Goal: Task Accomplishment & Management: Complete application form

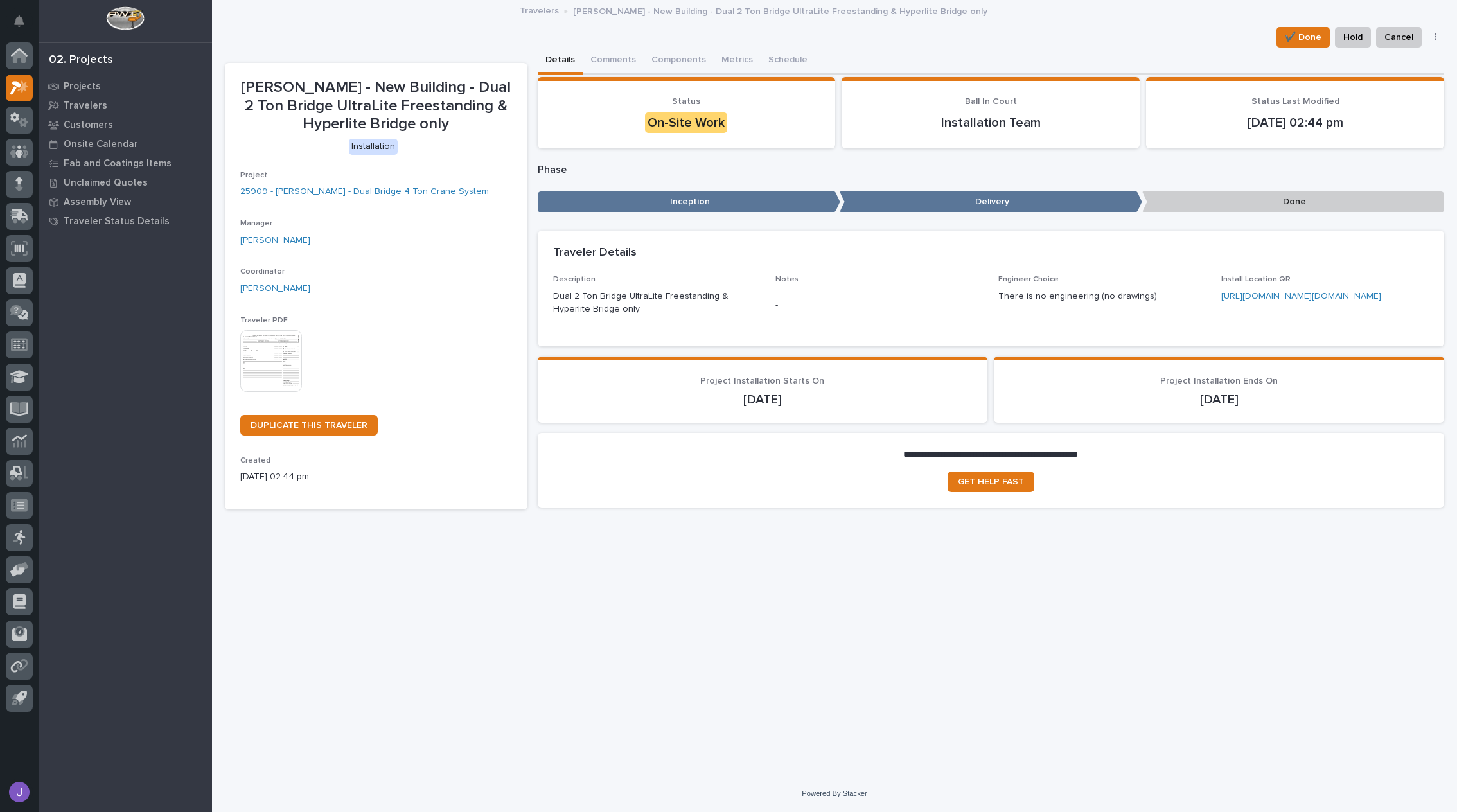
click at [363, 197] on link "25909 - DA Dodd - Dual Bridge 4 Ton Crane System" at bounding box center [364, 191] width 248 height 14
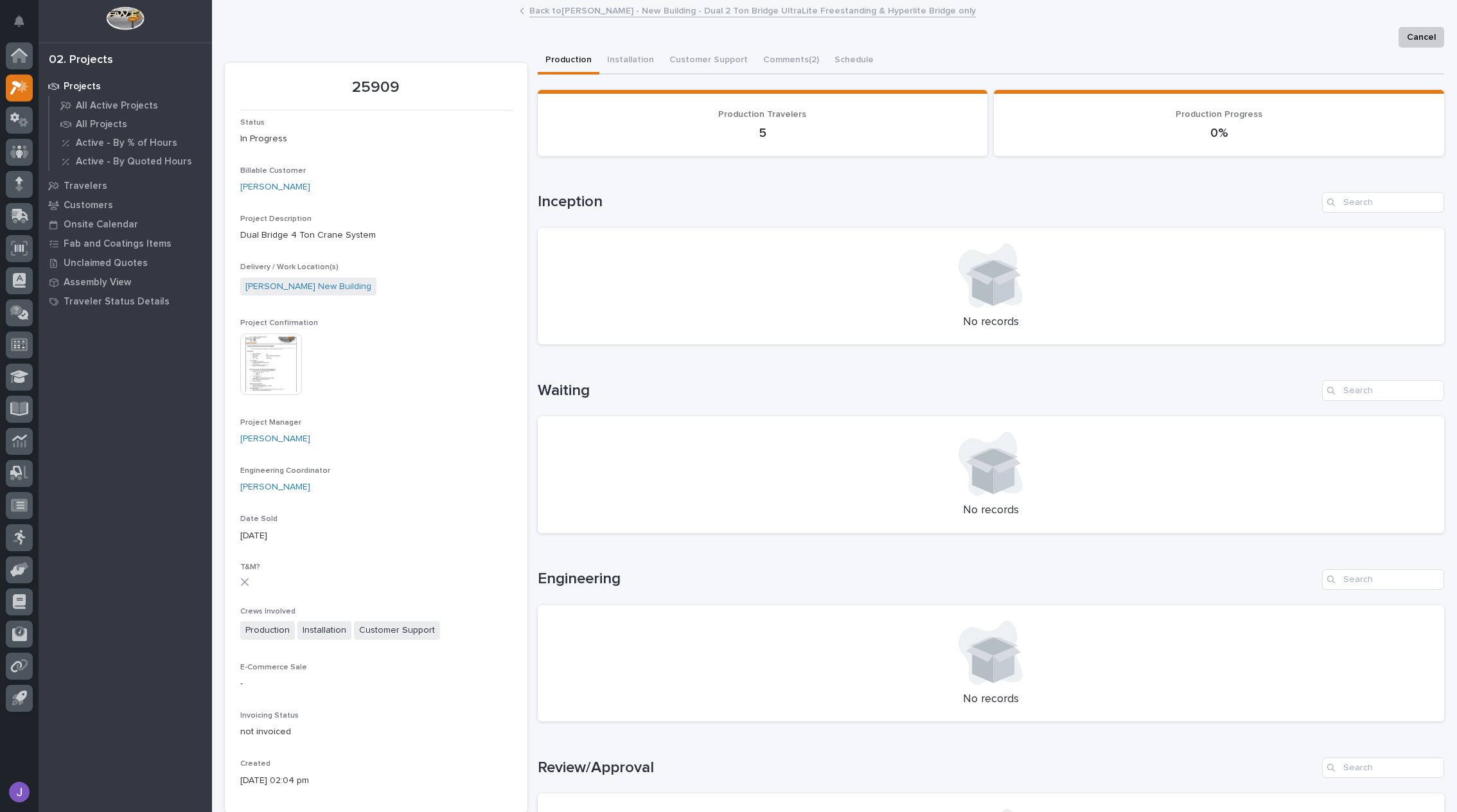
click at [566, 56] on button "Production" at bounding box center [568, 61] width 62 height 27
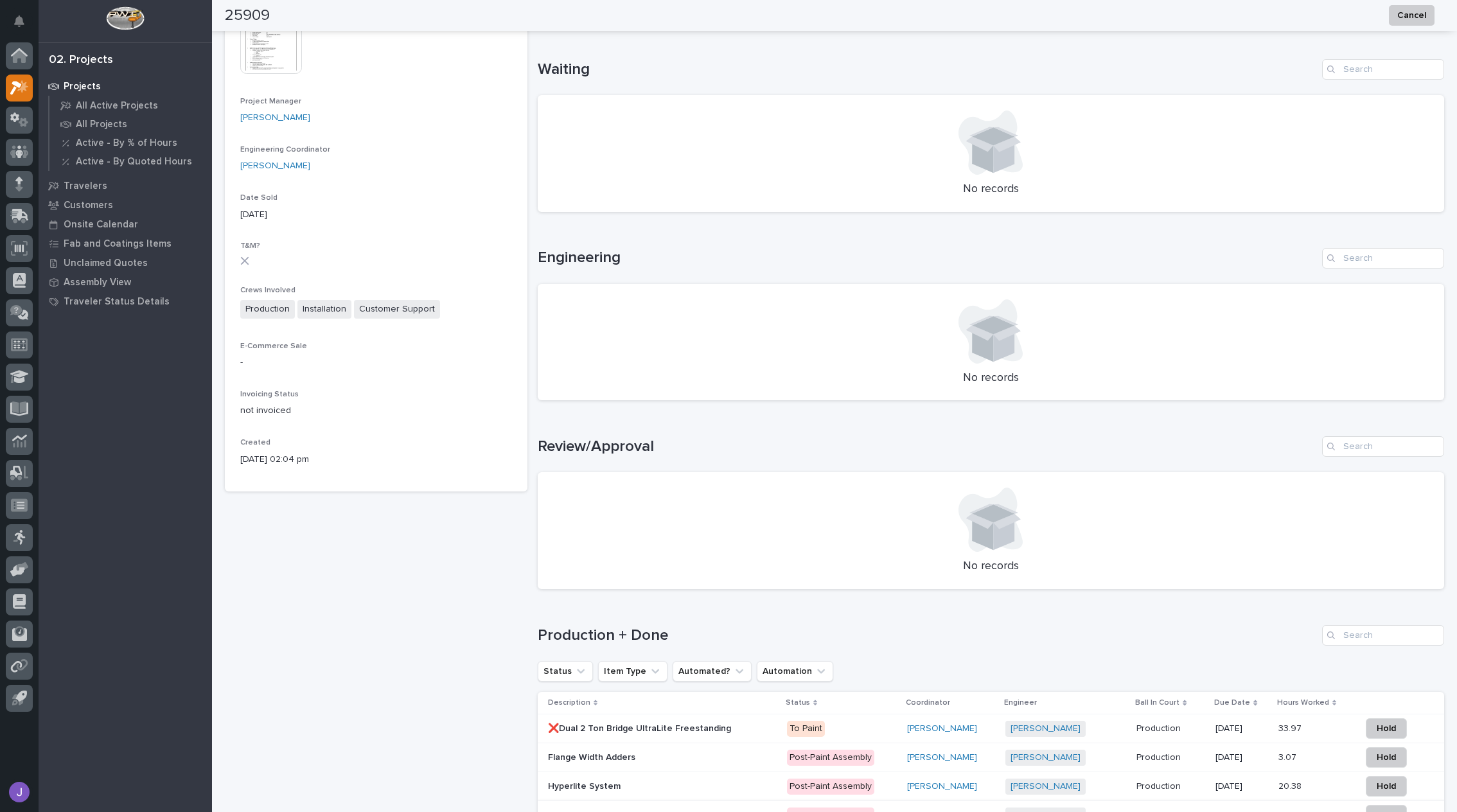
scroll to position [578, 0]
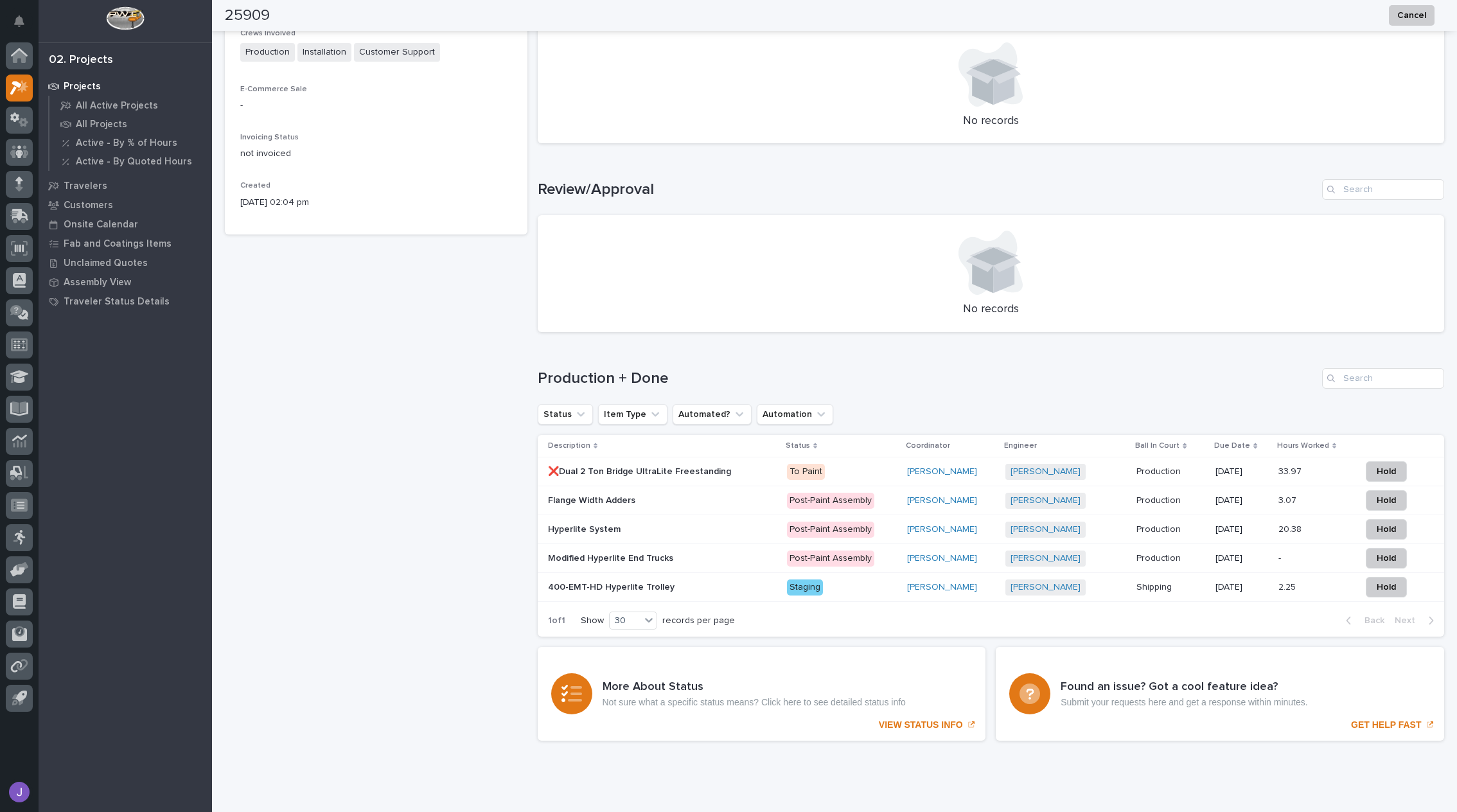
click at [749, 476] on p at bounding box center [660, 471] width 225 height 11
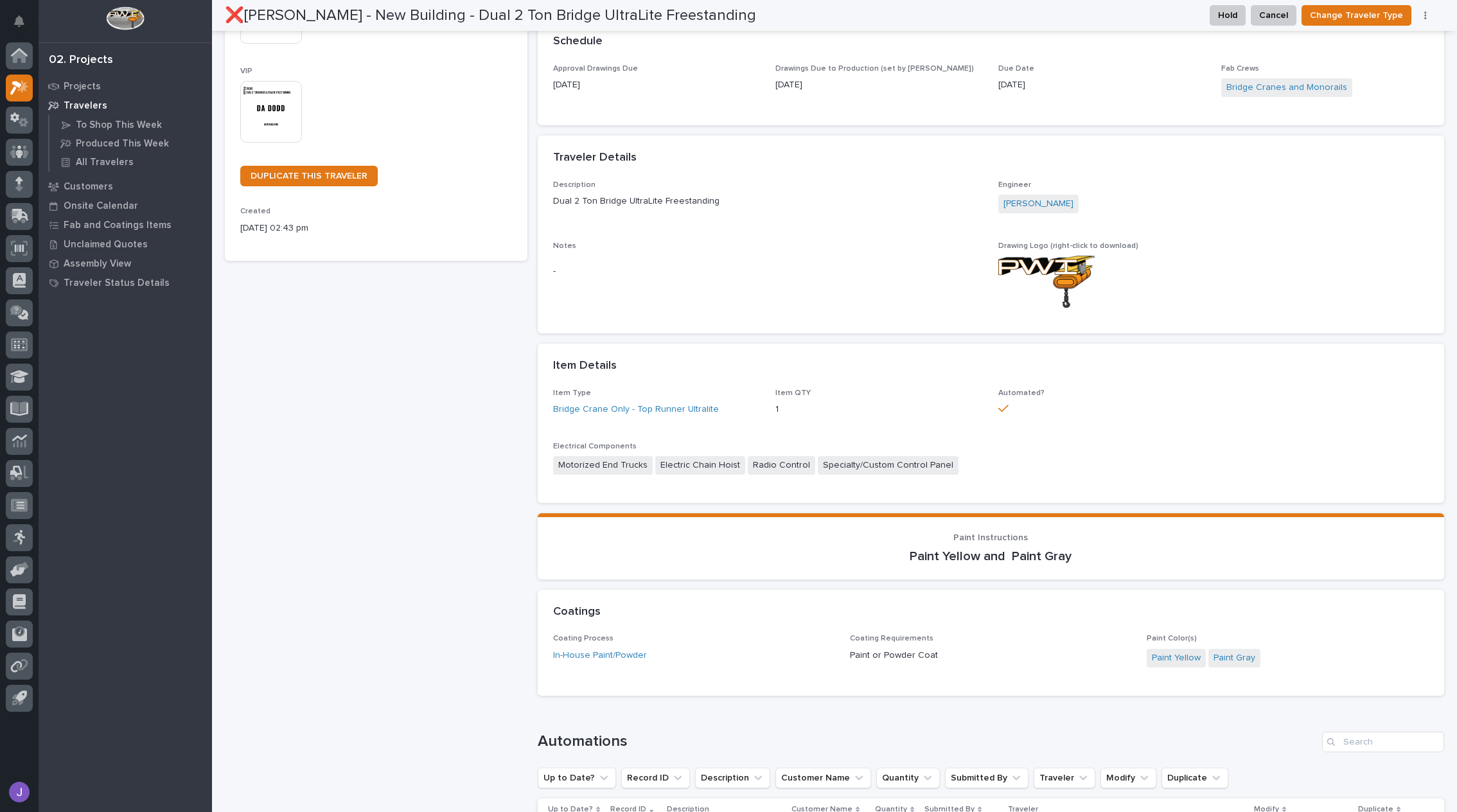
scroll to position [556, 0]
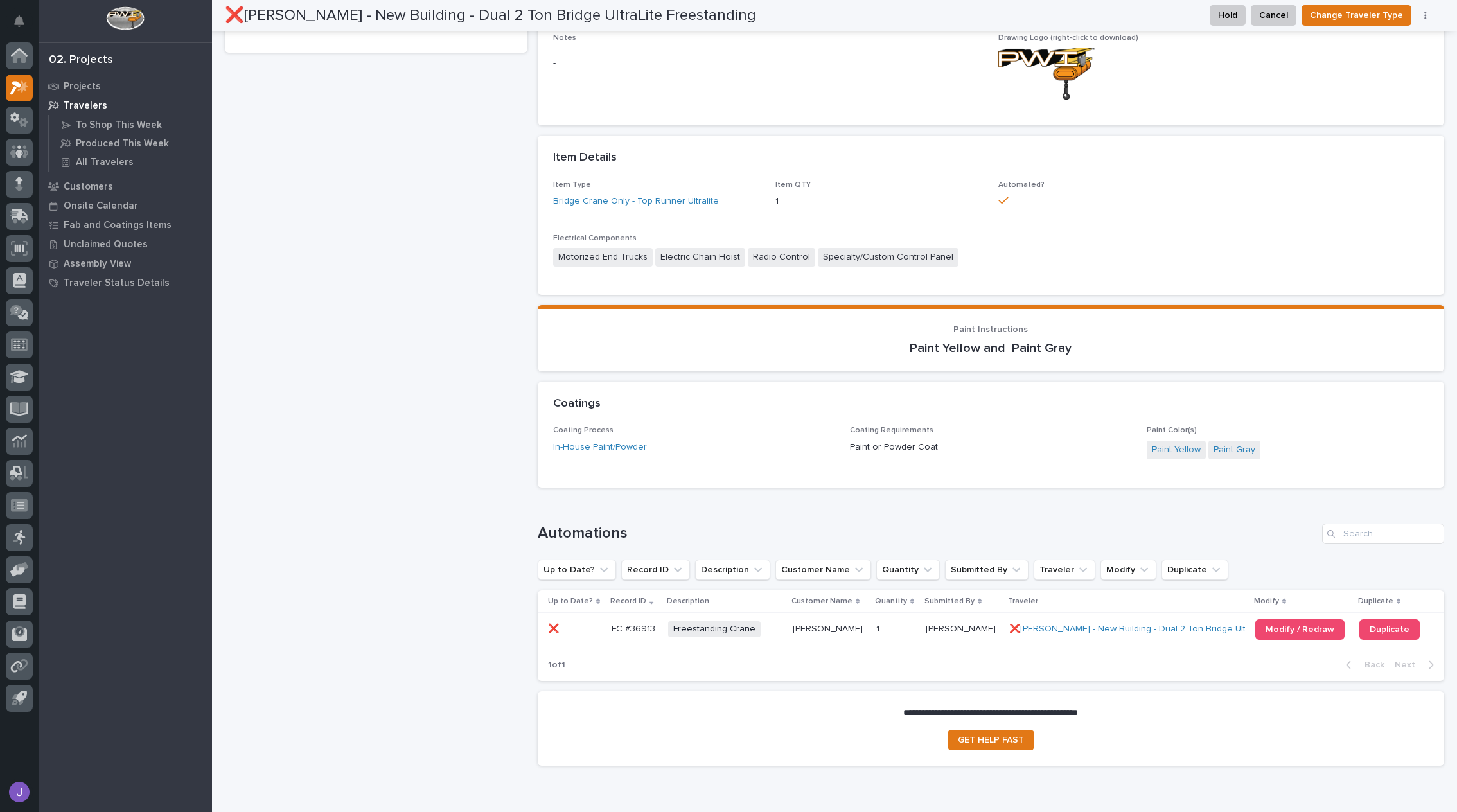
click at [847, 629] on p at bounding box center [830, 628] width 73 height 11
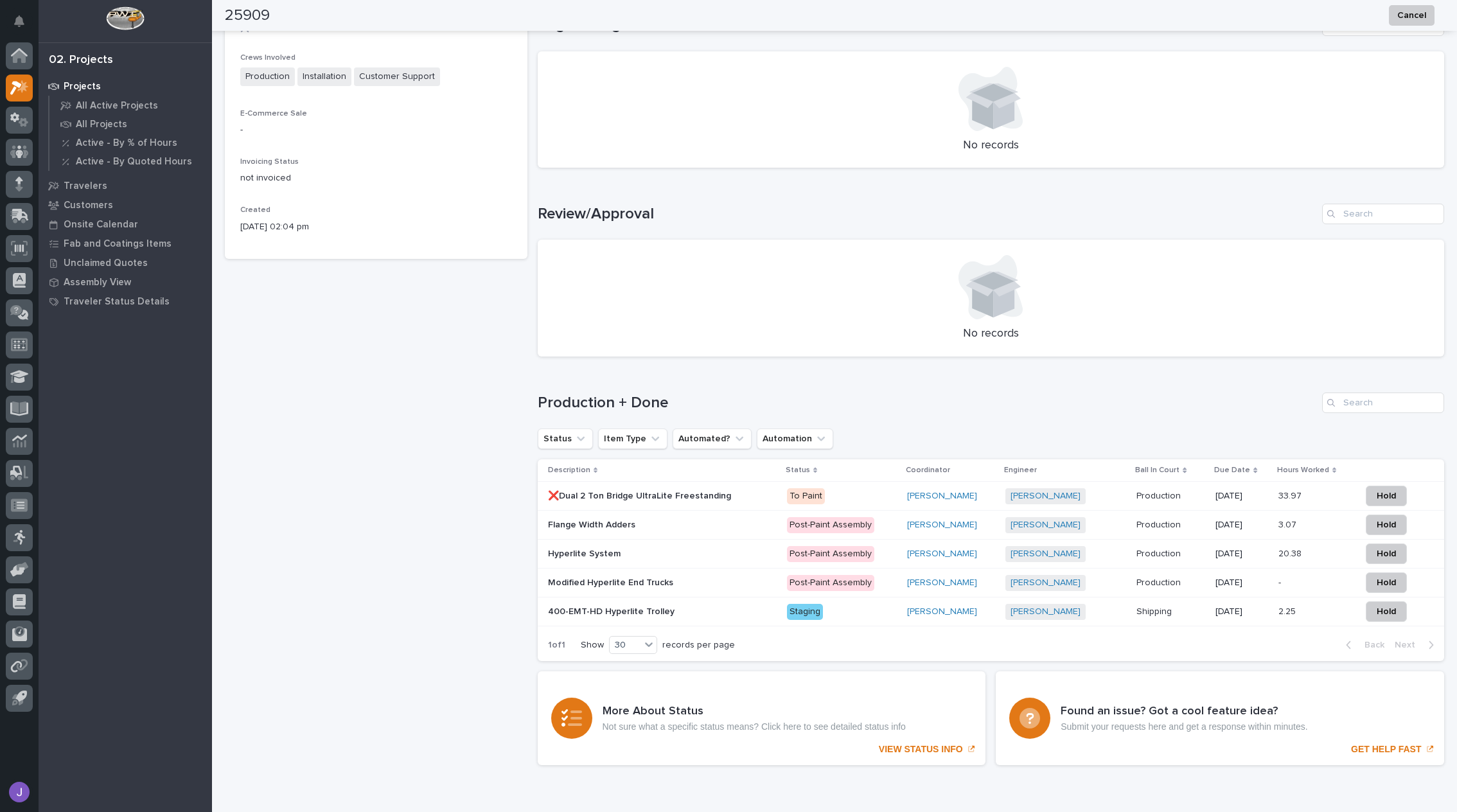
scroll to position [617, 0]
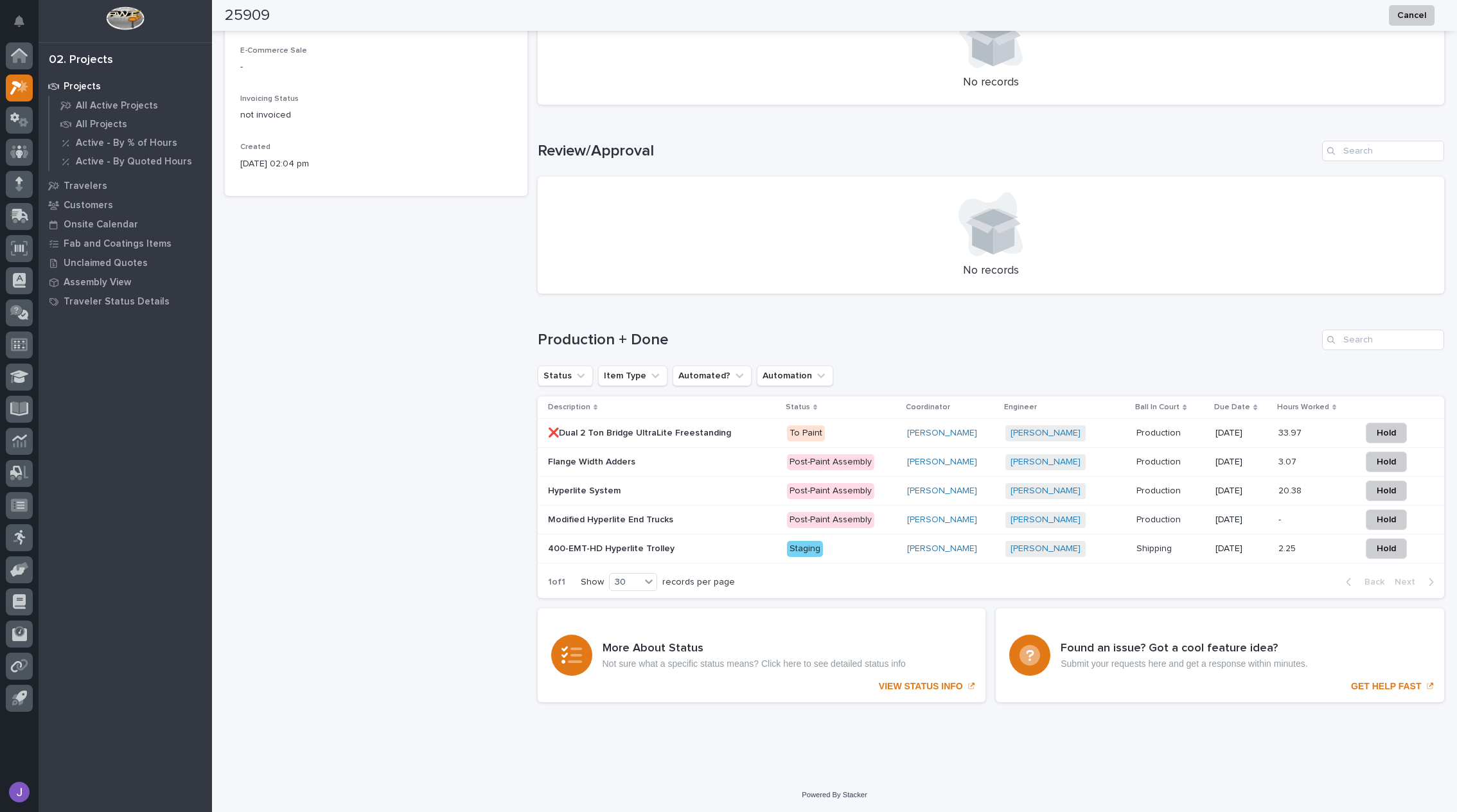
click at [627, 443] on div "❌Dual 2 Ton Bridge UltraLite Freestanding ❌Dual 2 Ton Bridge UltraLite Freestan…" at bounding box center [662, 433] width 229 height 21
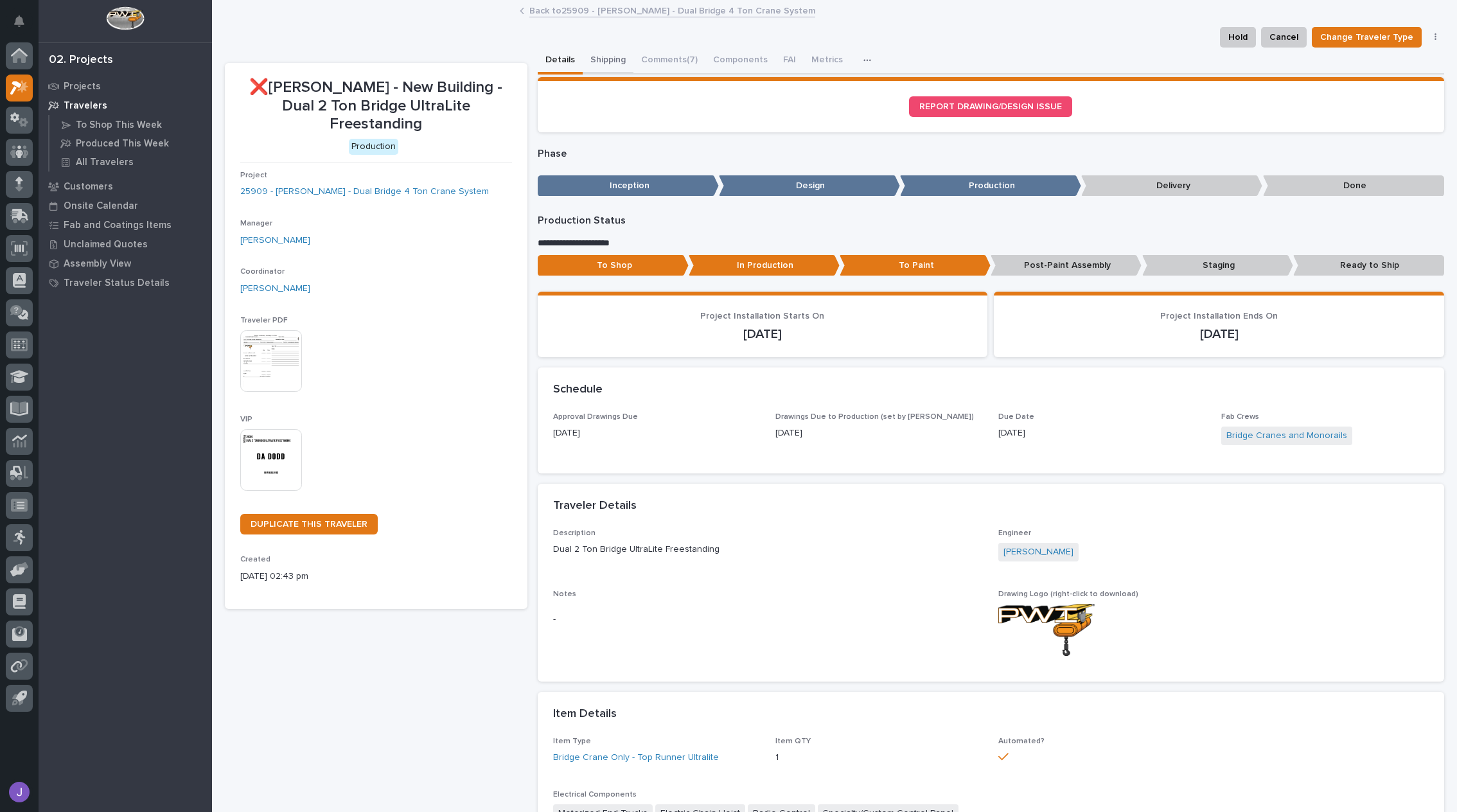
click at [598, 54] on button "Shipping" at bounding box center [608, 61] width 50 height 27
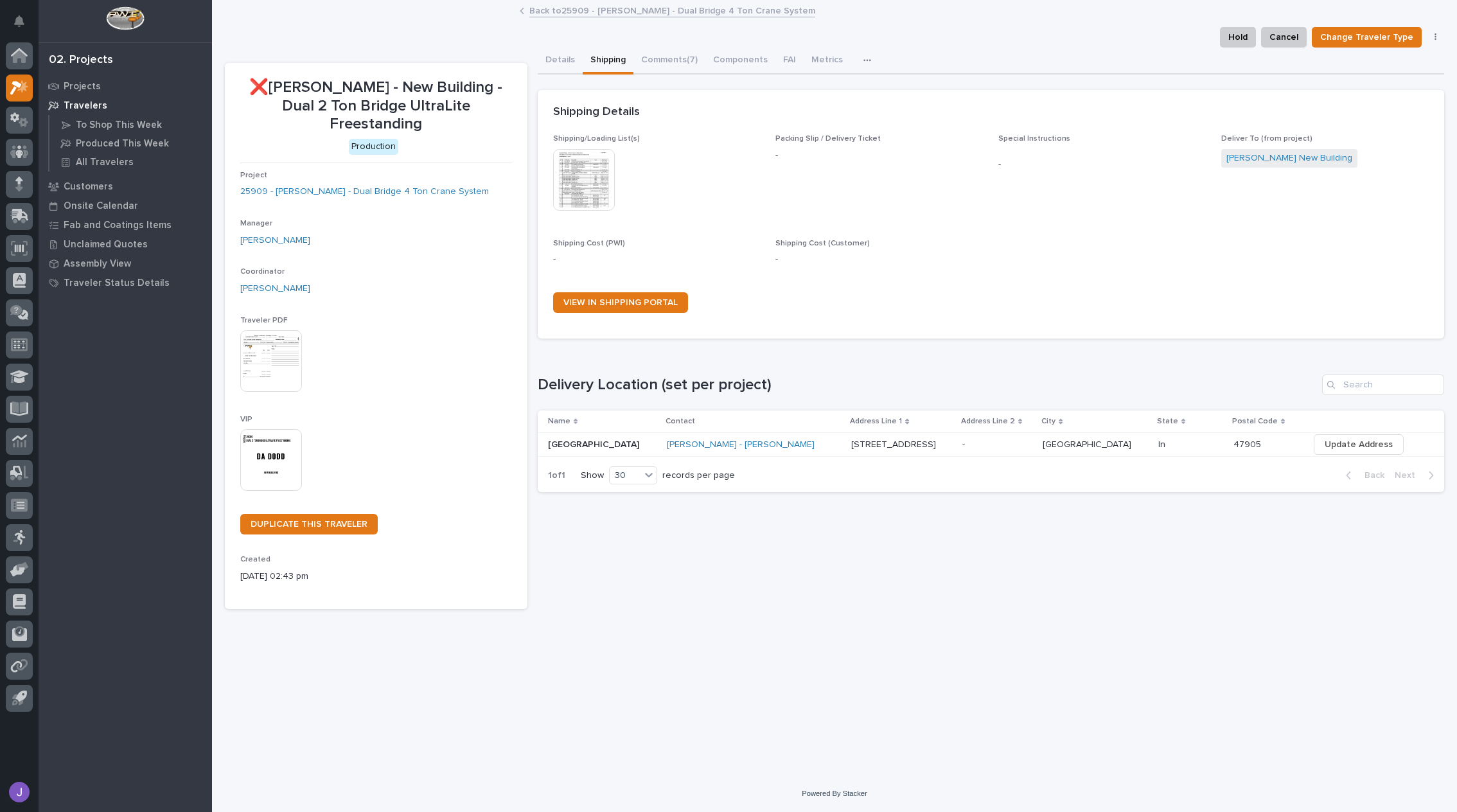
click at [851, 446] on p "2335 S 30th Street" at bounding box center [894, 444] width 87 height 14
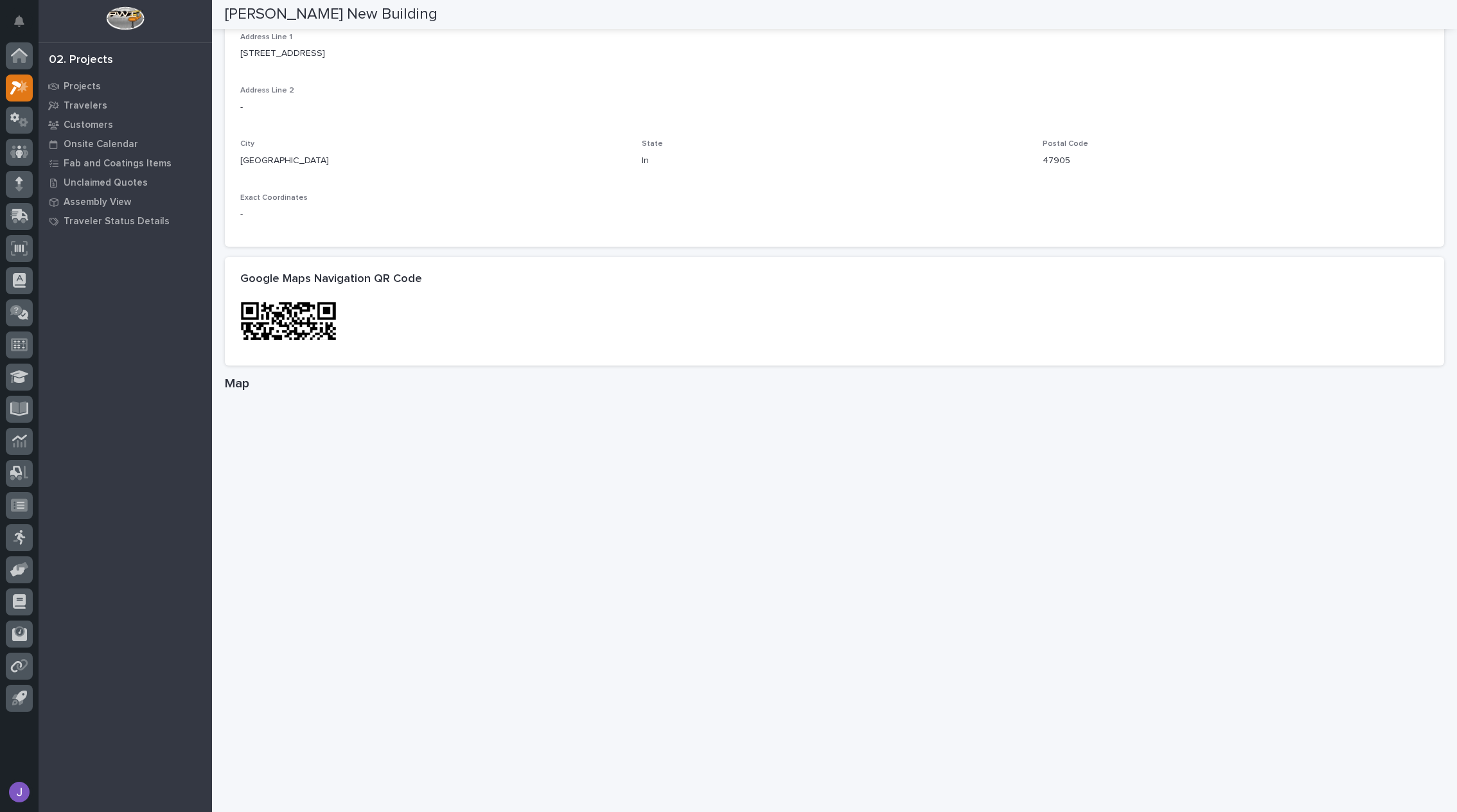
scroll to position [585, 0]
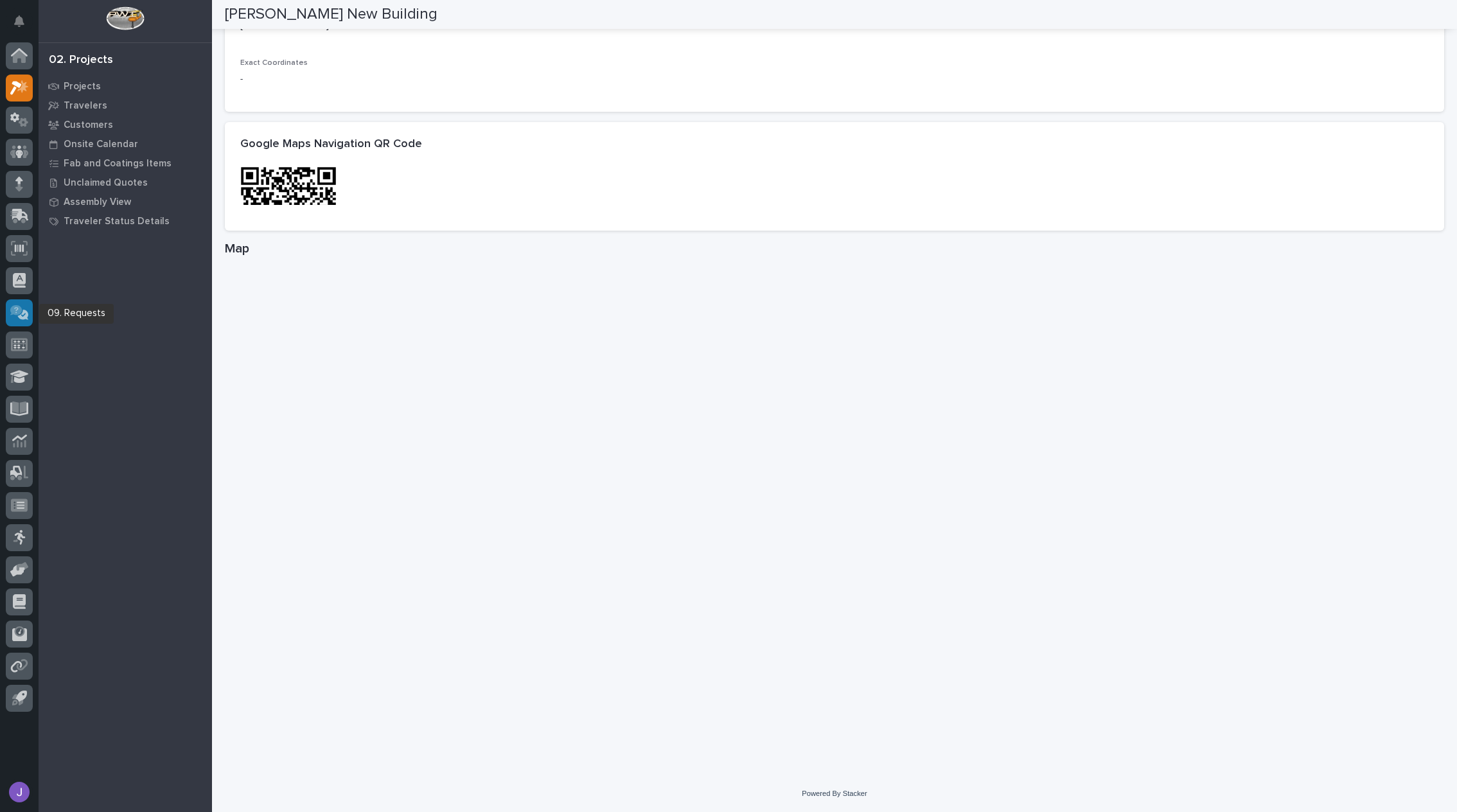
click at [23, 314] on icon at bounding box center [21, 313] width 15 height 13
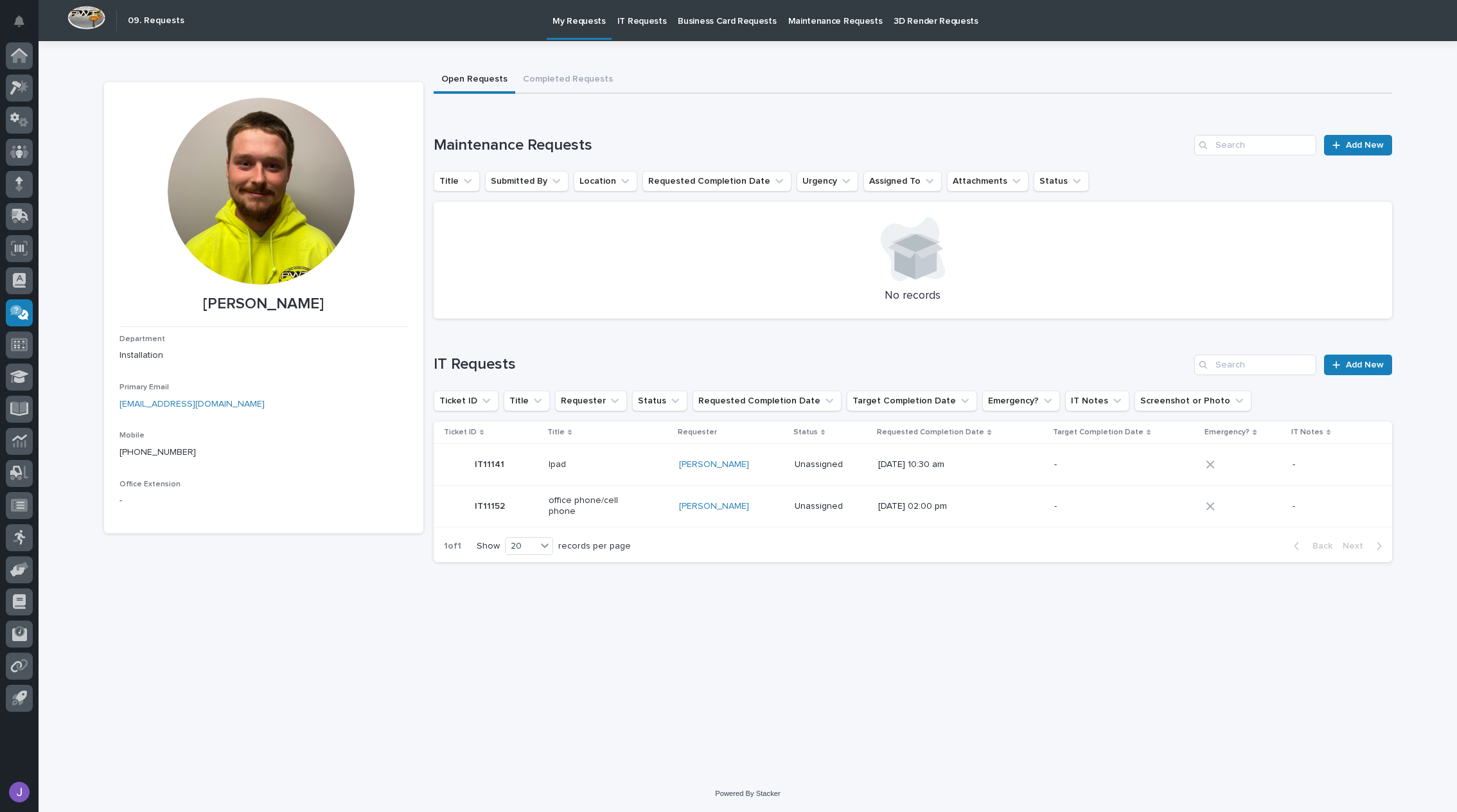
click at [796, 23] on p "Maintenance Requests" at bounding box center [835, 14] width 95 height 27
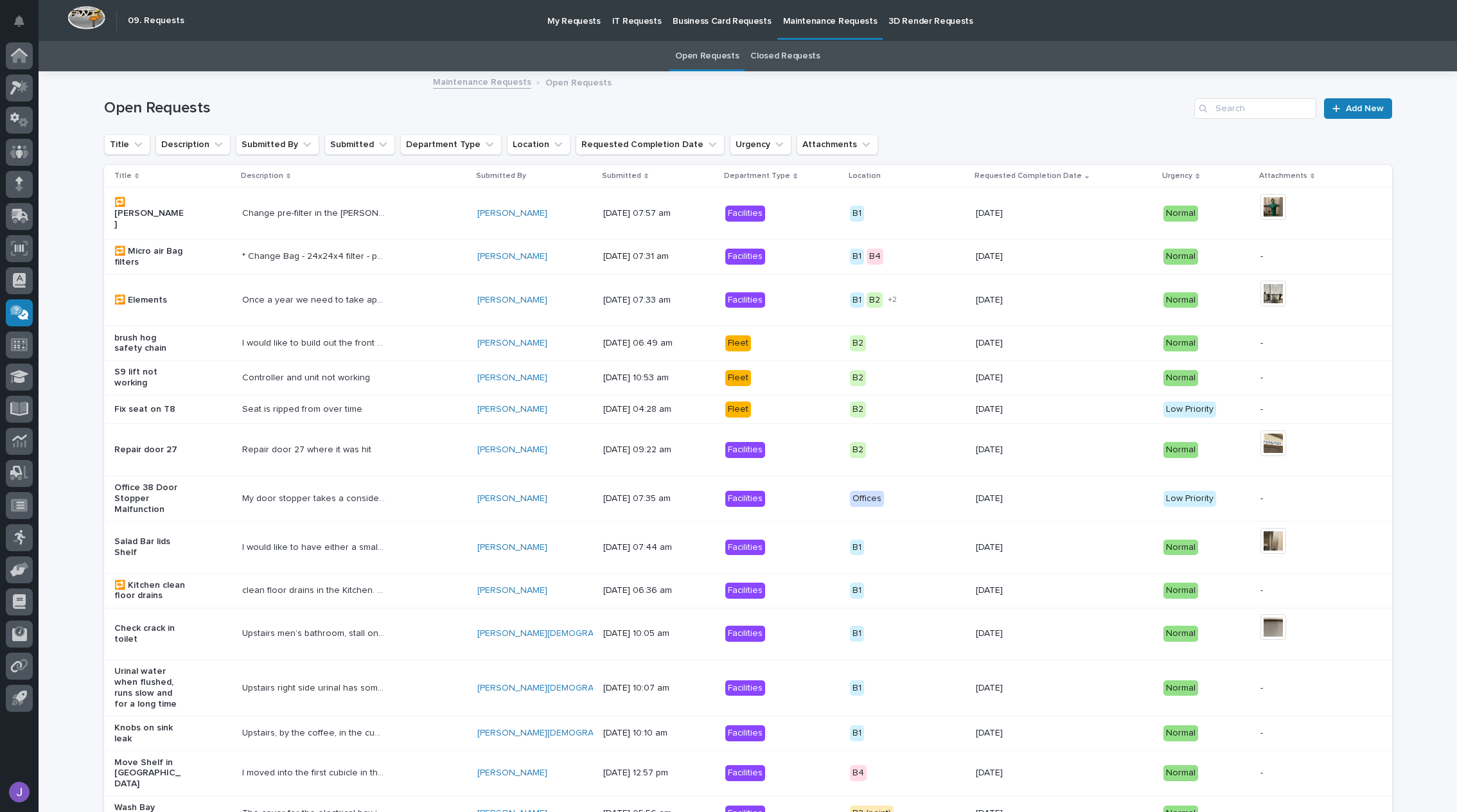
click at [578, 18] on p "My Requests" at bounding box center [573, 14] width 53 height 27
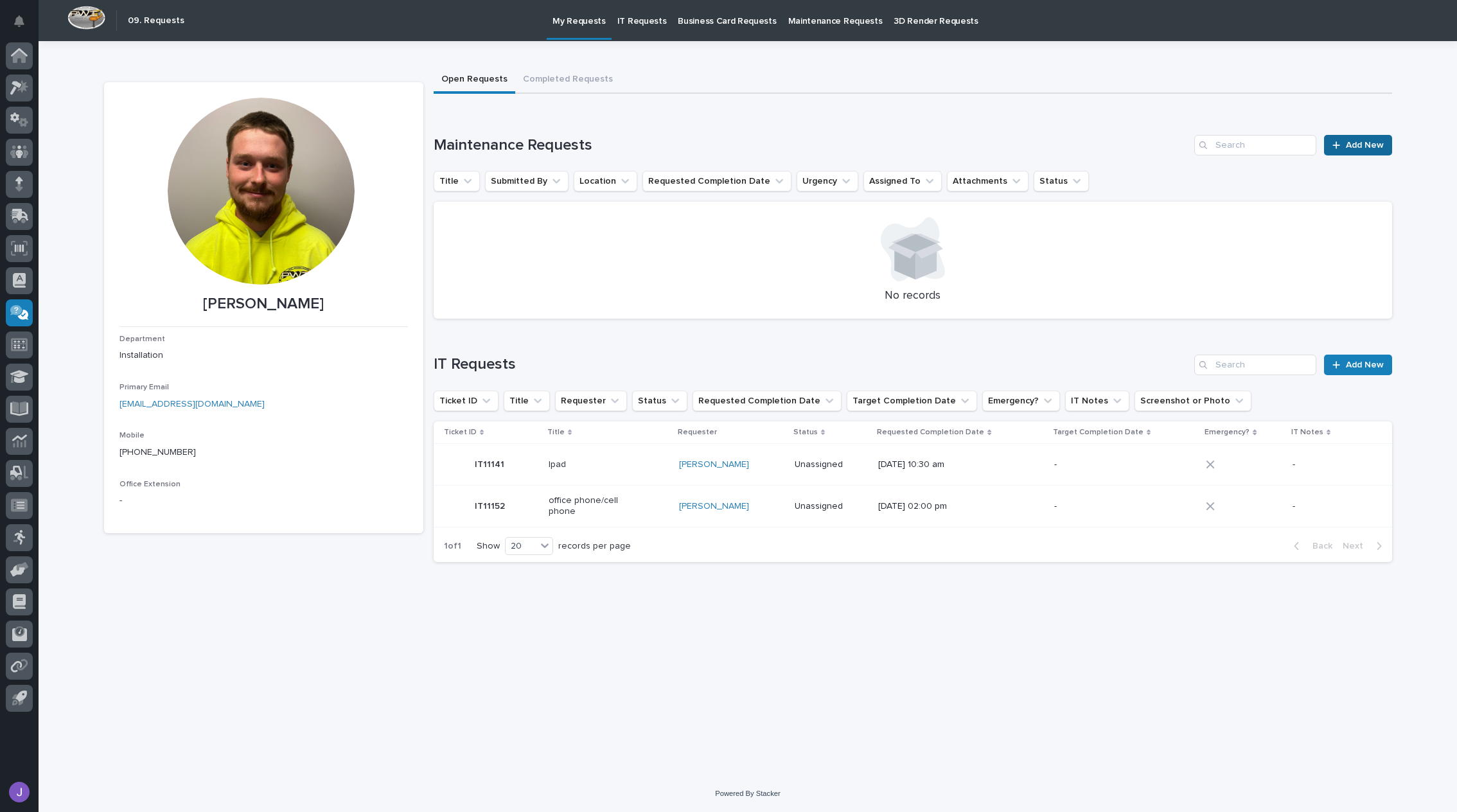
click at [1343, 146] on div at bounding box center [1338, 145] width 13 height 9
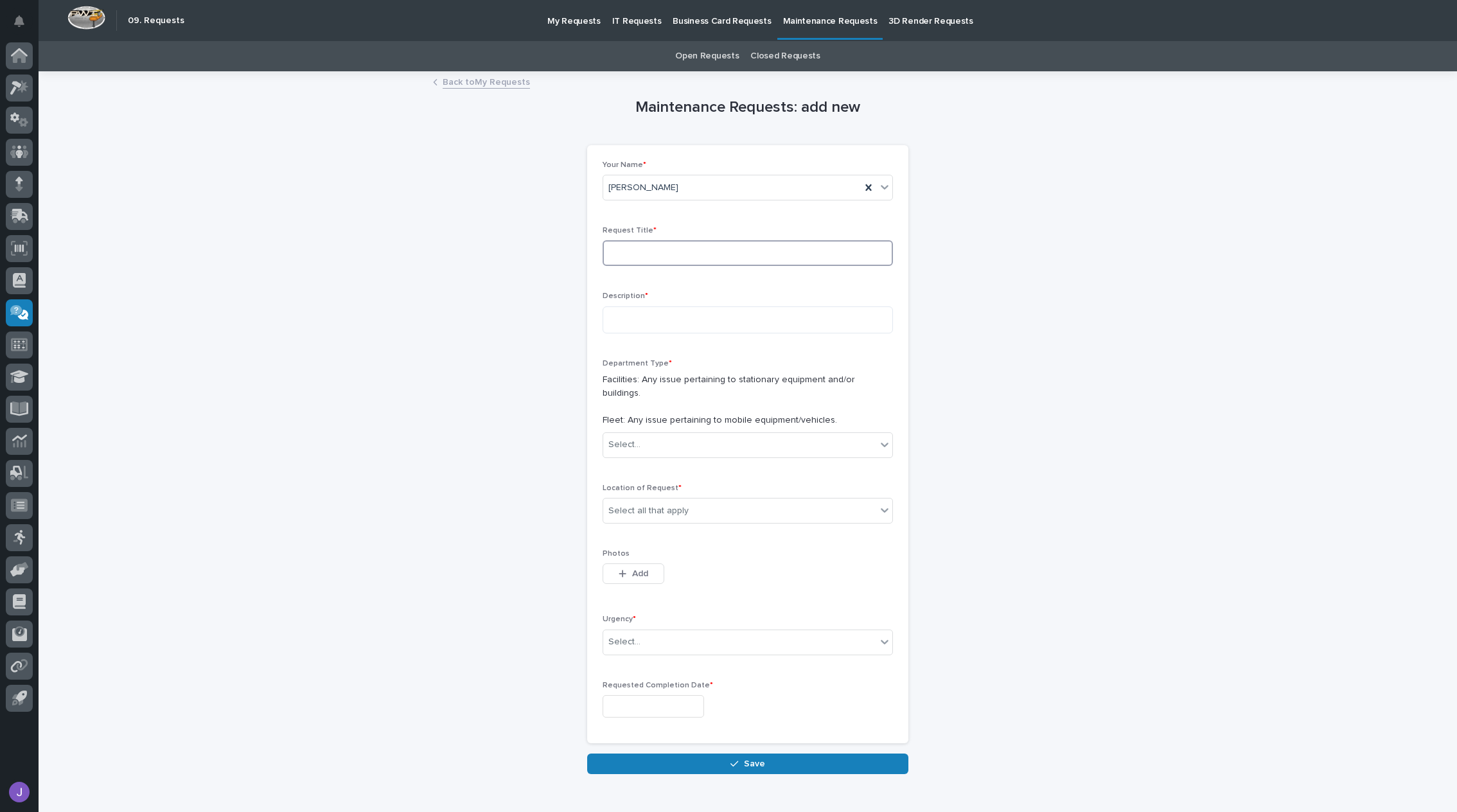
click at [680, 259] on input at bounding box center [747, 253] width 290 height 26
type input "w"
type input "Wall hang file organizer"
click at [782, 325] on textarea at bounding box center [747, 320] width 290 height 27
type textarea "**********"
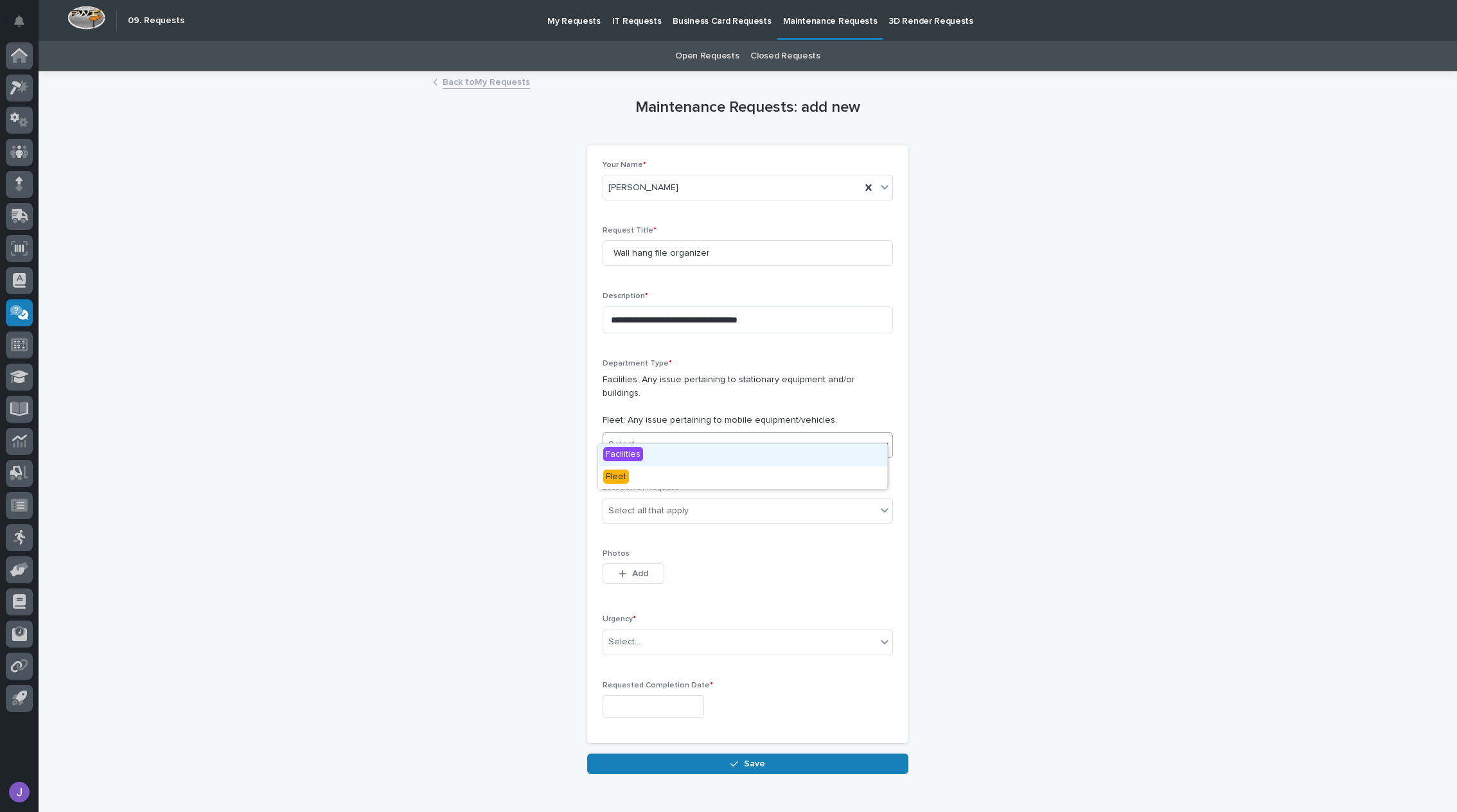
click at [706, 434] on div "Select..." at bounding box center [740, 445] width 273 height 21
click at [648, 456] on div "Facilities" at bounding box center [743, 454] width 289 height 22
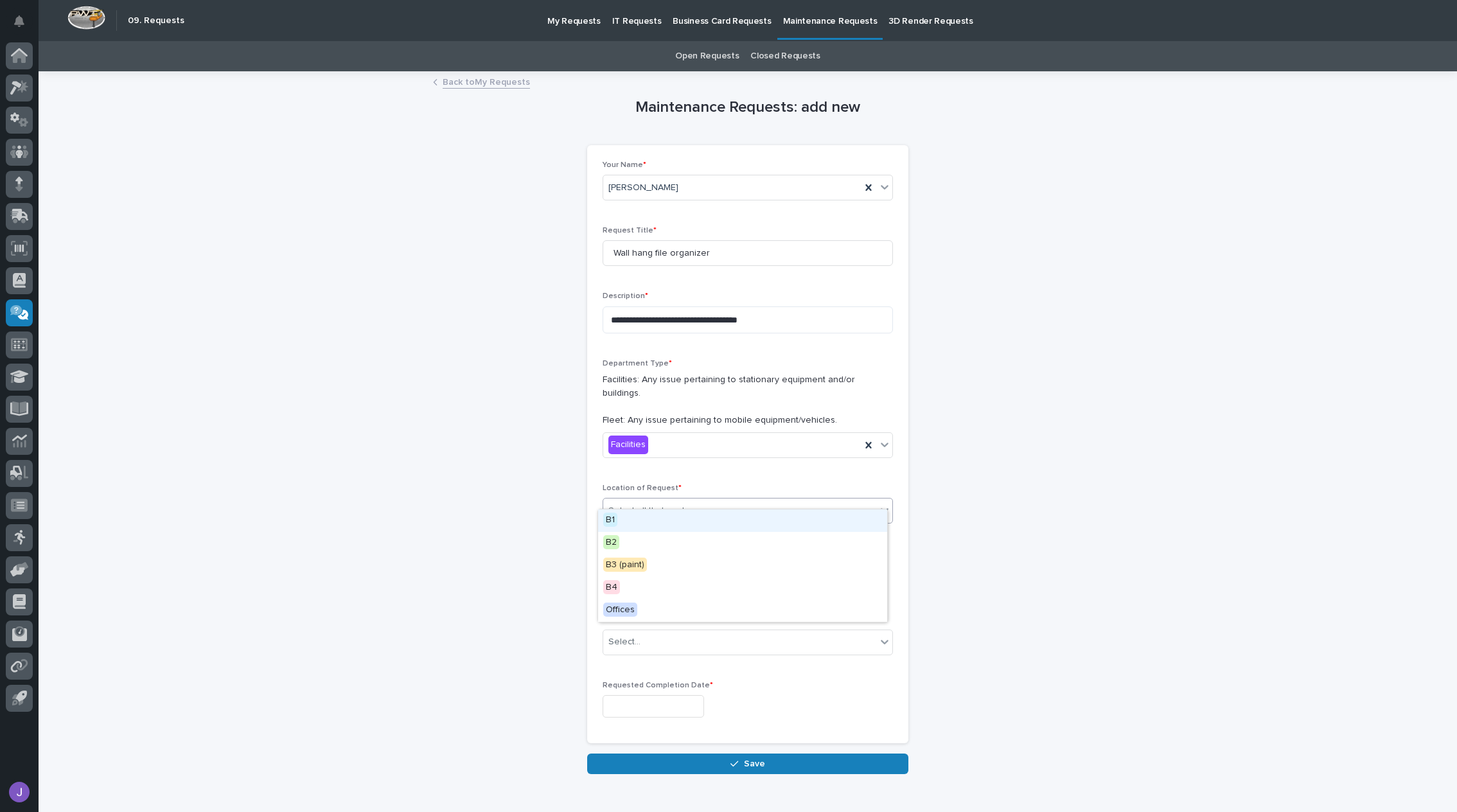
click at [699, 501] on div "Select all that apply" at bounding box center [740, 511] width 273 height 21
click at [626, 587] on div "B4" at bounding box center [743, 588] width 289 height 22
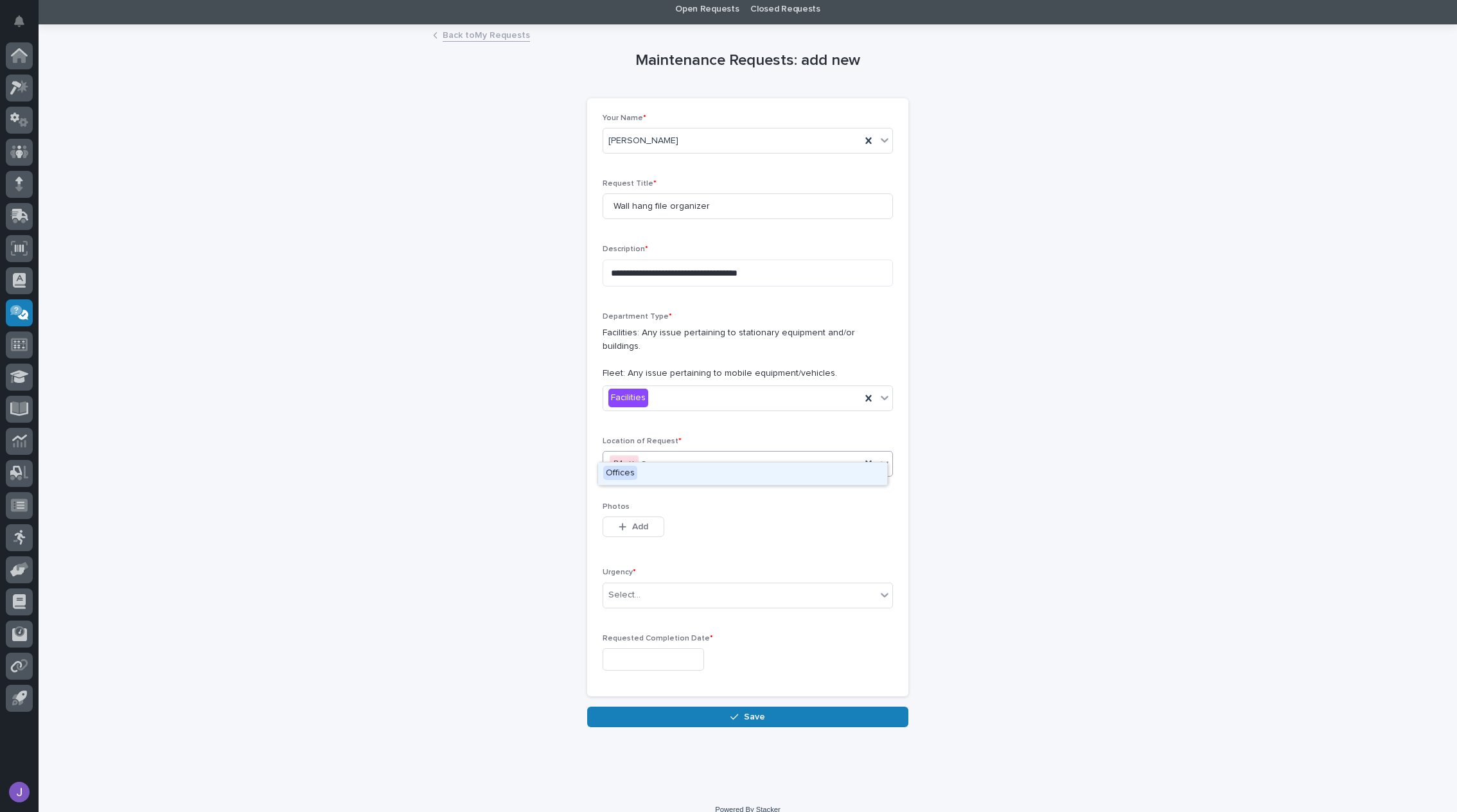
type input "**"
click at [627, 474] on span "Offices" at bounding box center [620, 473] width 34 height 14
click at [681, 503] on p "Photos" at bounding box center [747, 507] width 290 height 9
click at [652, 585] on div "Select..." at bounding box center [740, 595] width 273 height 21
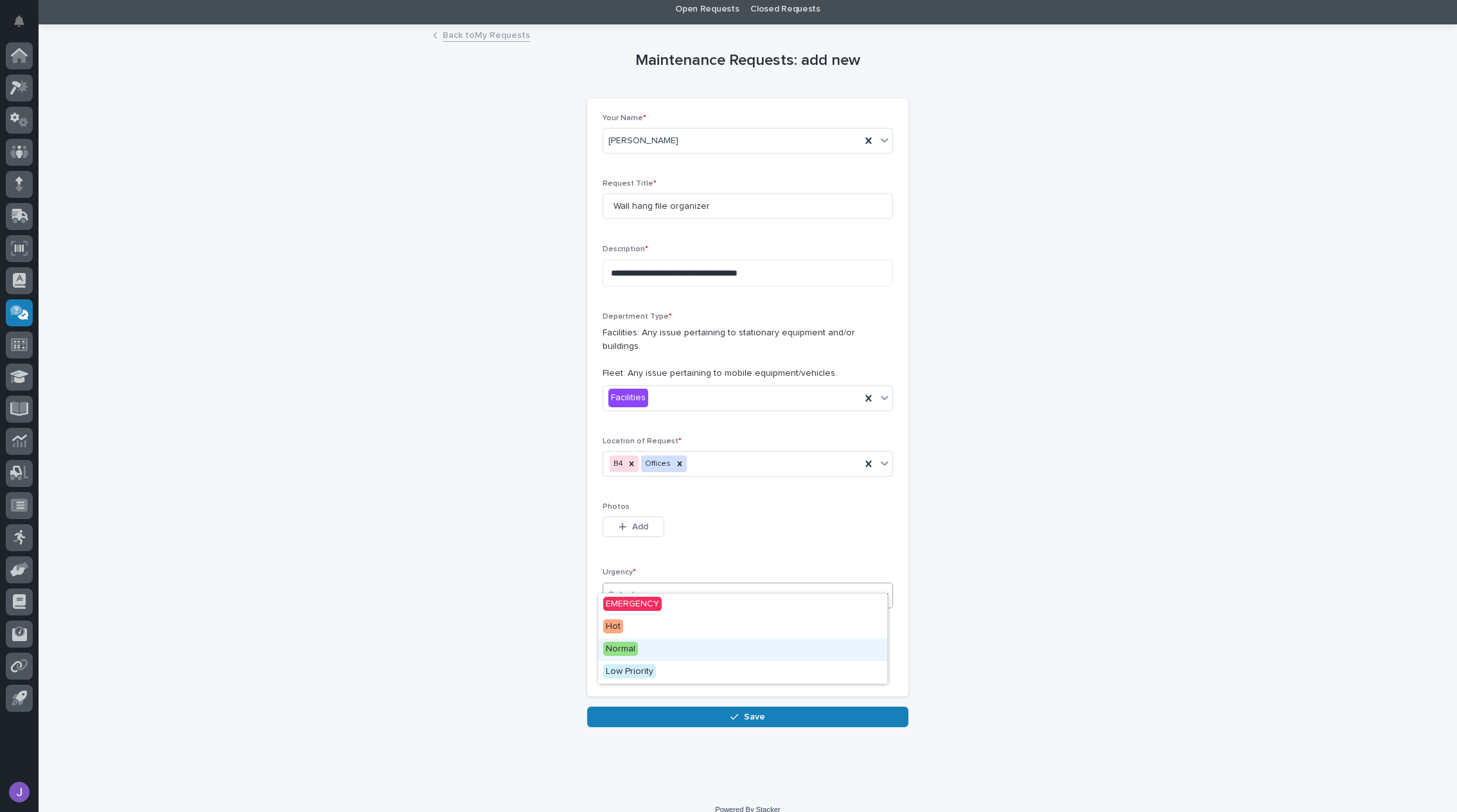
click at [643, 651] on div "Normal" at bounding box center [743, 649] width 289 height 22
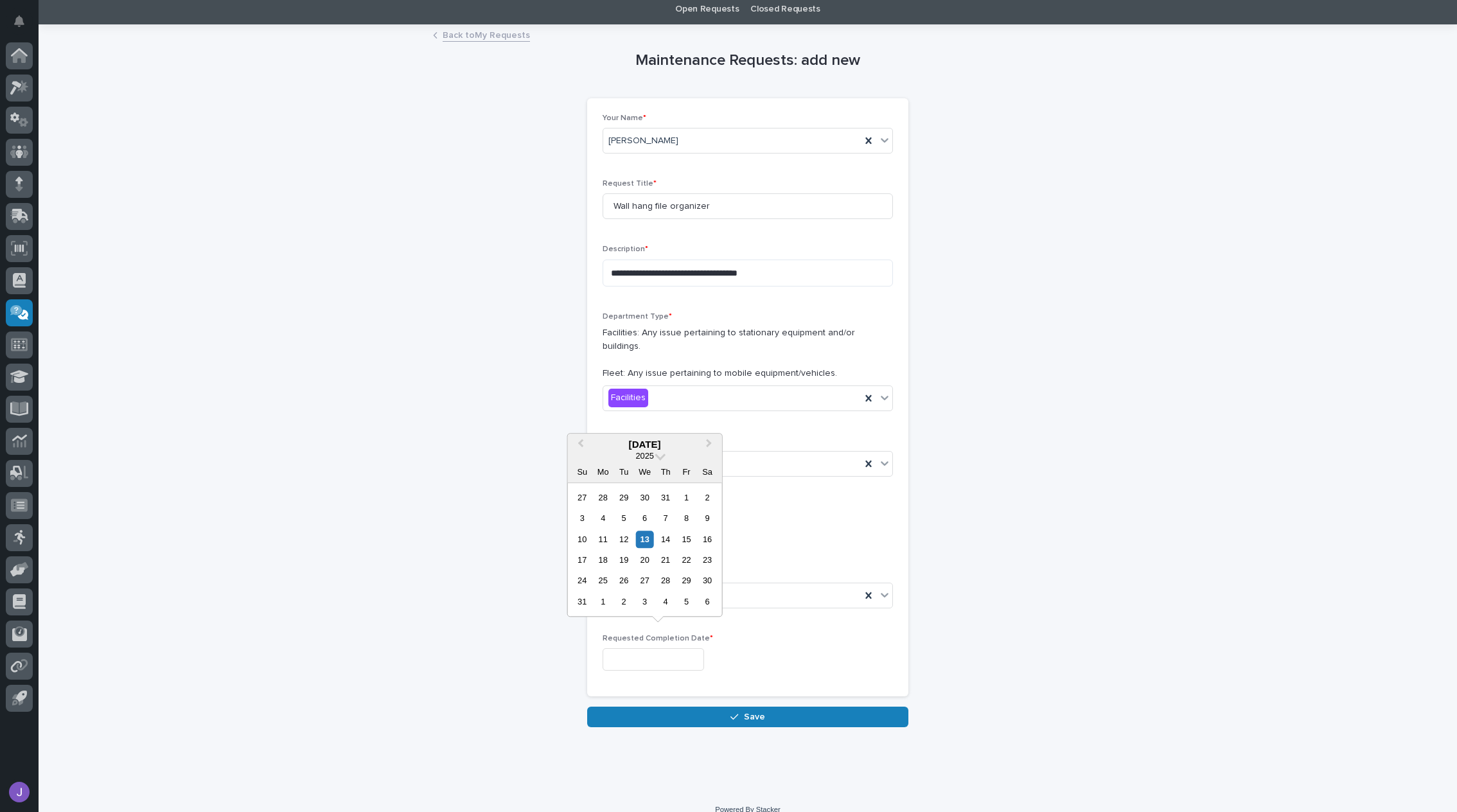
click at [683, 650] on input "text" at bounding box center [653, 658] width 102 height 22
click at [667, 544] on div "14" at bounding box center [666, 539] width 17 height 17
type input "**********"
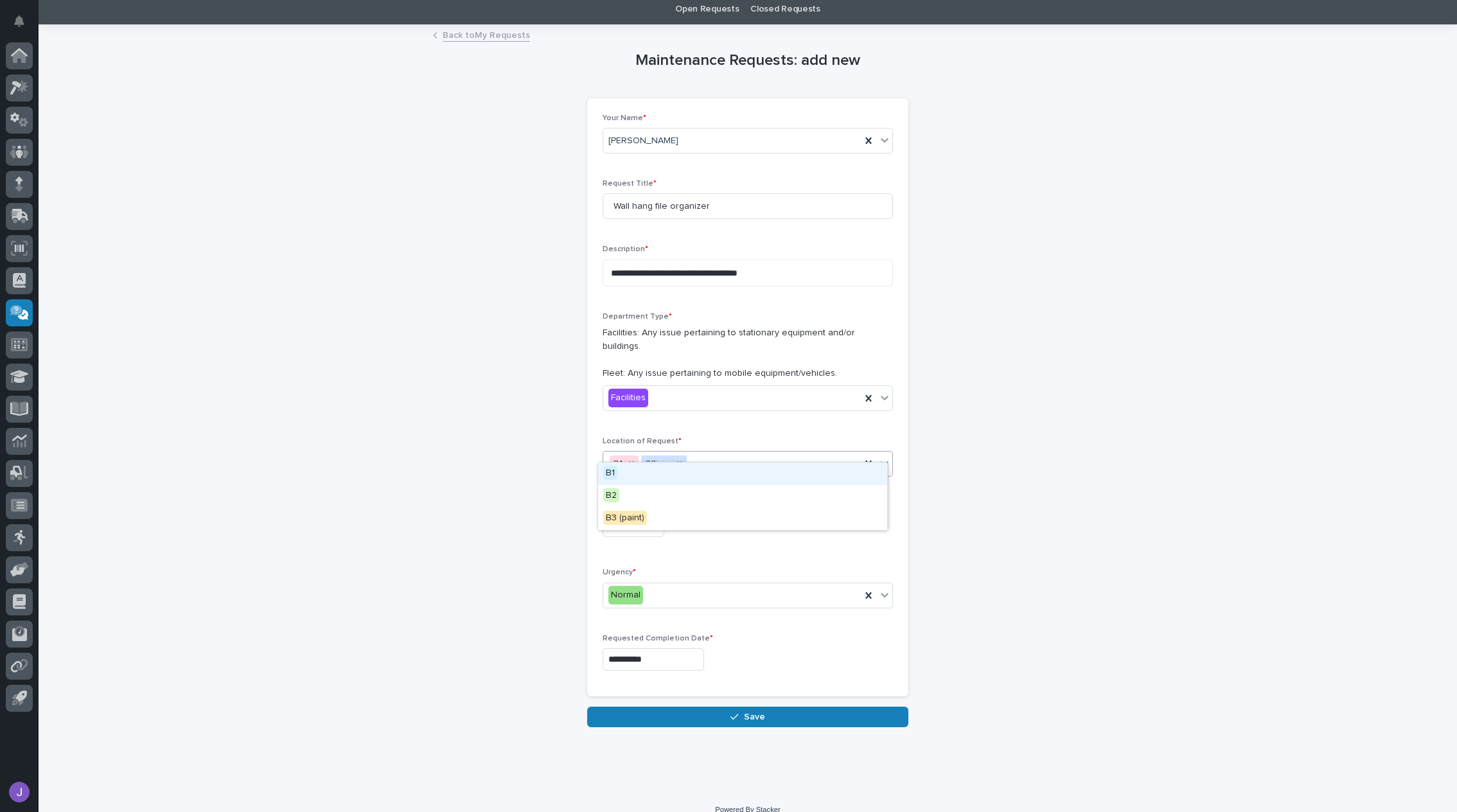
click at [710, 454] on div "B4 Offices" at bounding box center [732, 463] width 257 height 22
type input "**********"
click at [723, 503] on p "Photos" at bounding box center [747, 507] width 290 height 9
click at [772, 271] on textarea "**********" at bounding box center [747, 273] width 290 height 27
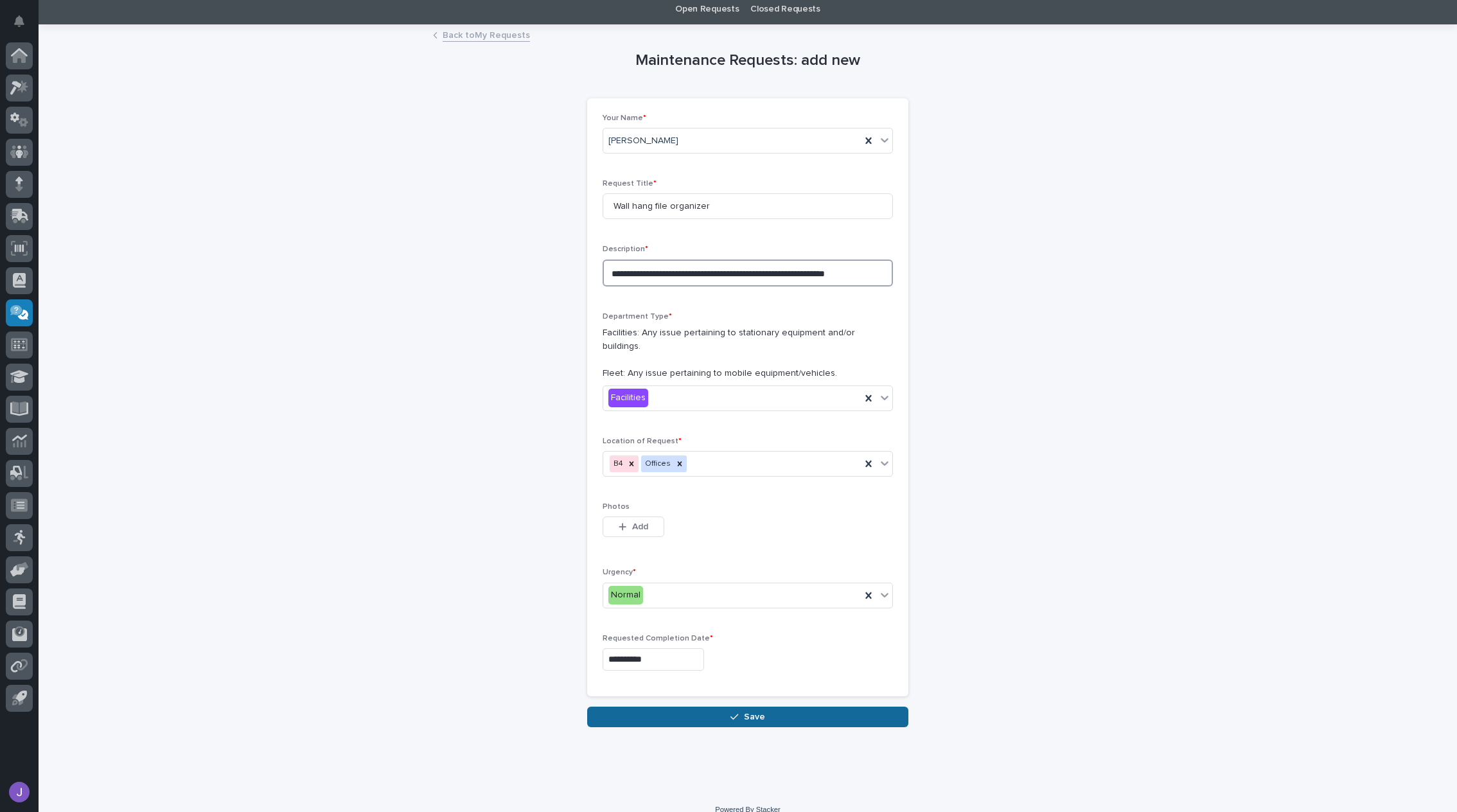
type textarea "**********"
click at [738, 712] on div "button" at bounding box center [737, 716] width 13 height 9
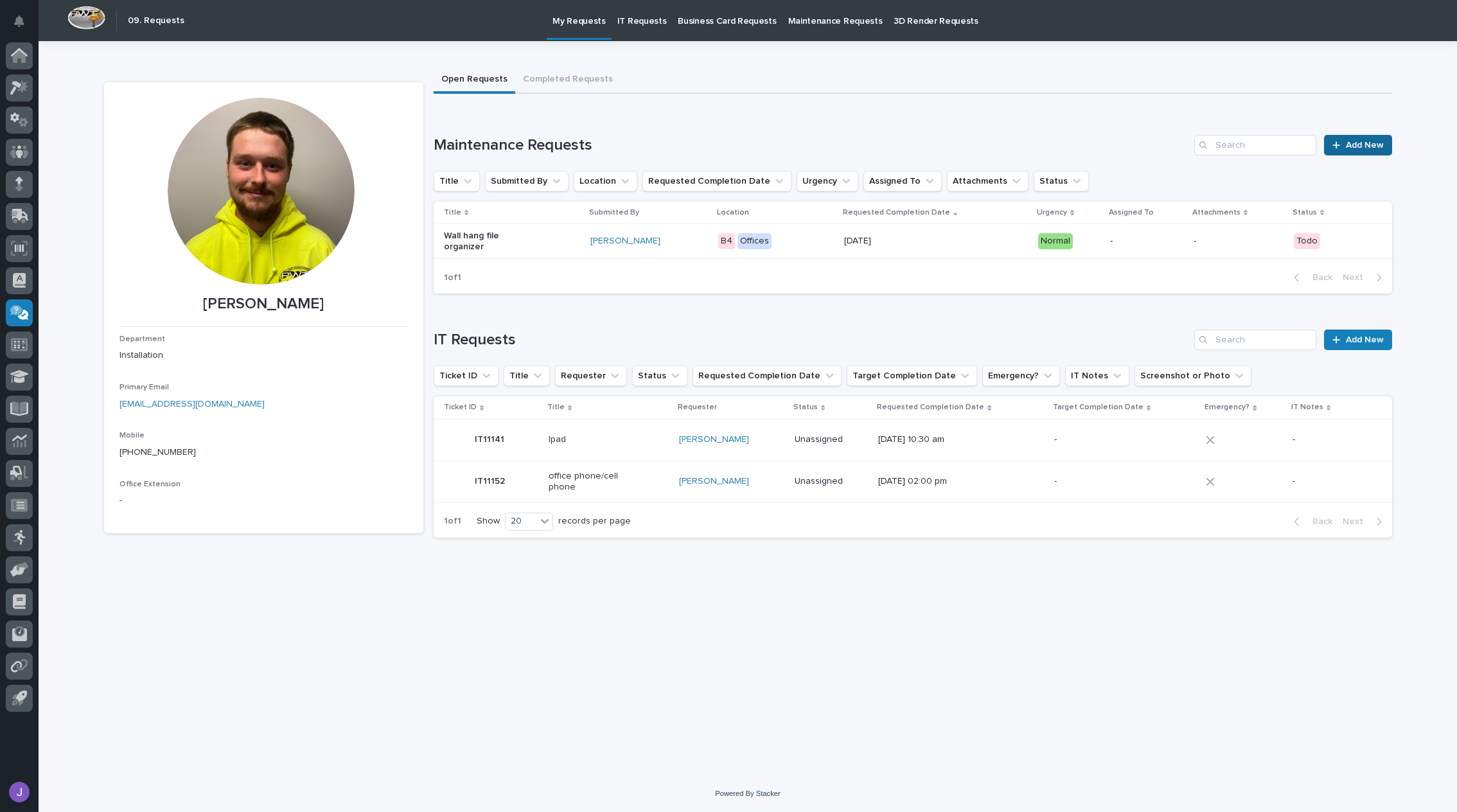
click at [1366, 143] on span "Add New" at bounding box center [1364, 145] width 38 height 9
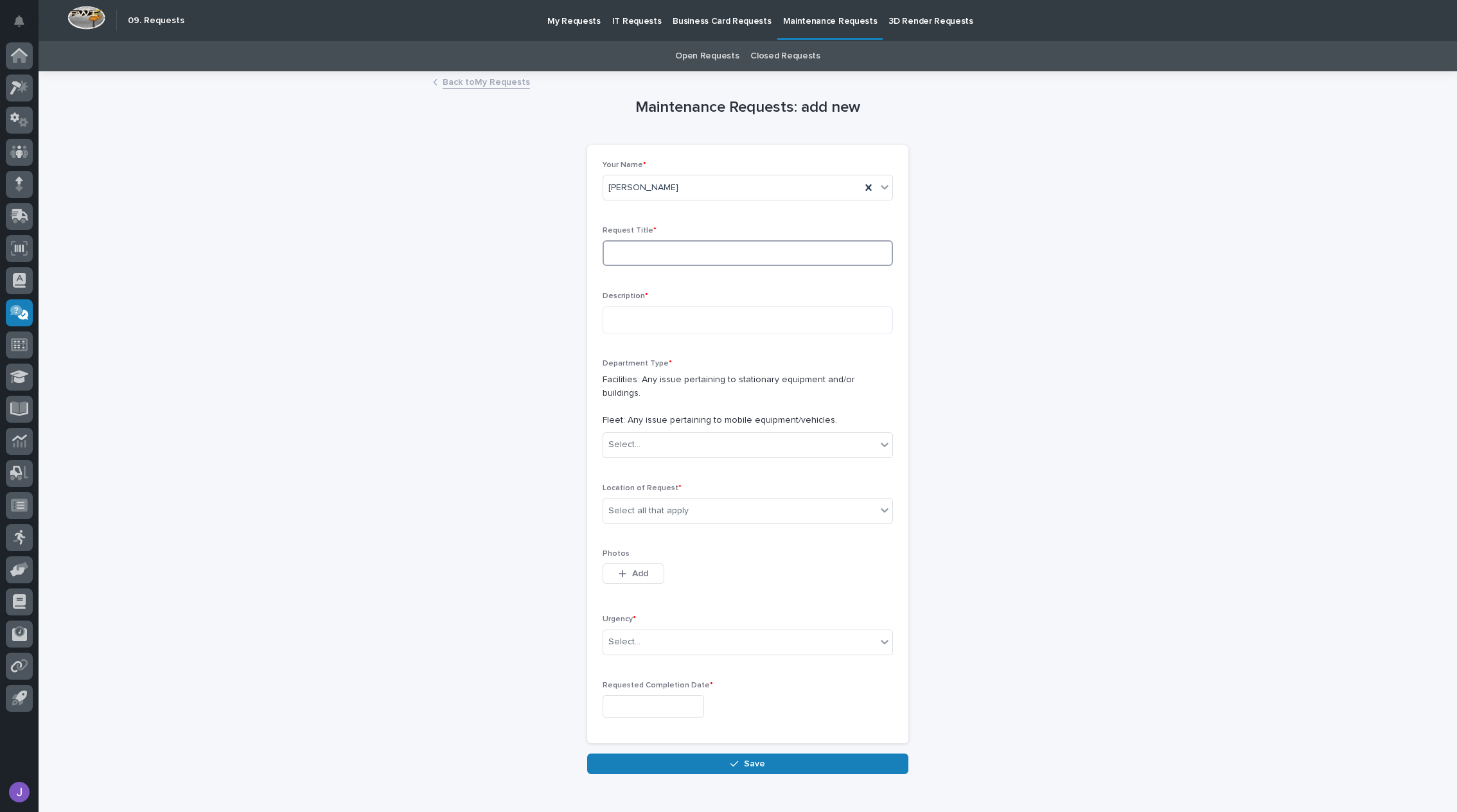
click at [650, 253] on input at bounding box center [747, 253] width 290 height 26
type input "Shelves"
click at [665, 314] on textarea at bounding box center [747, 320] width 290 height 27
click at [671, 439] on div "Select..." at bounding box center [740, 445] width 273 height 21
click at [664, 462] on div "Facilities" at bounding box center [743, 454] width 289 height 22
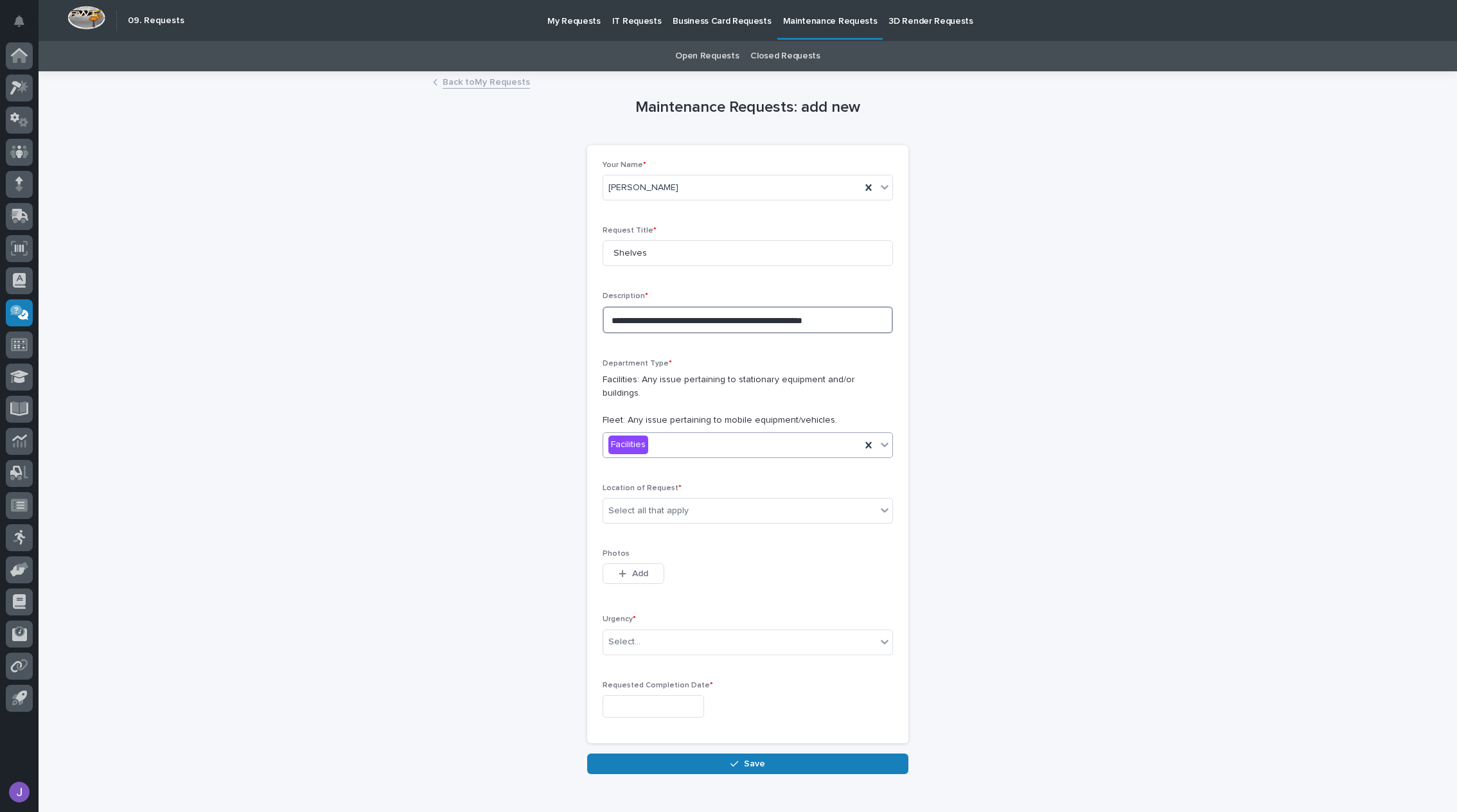
click at [735, 315] on textarea "**********" at bounding box center [747, 320] width 290 height 27
type textarea "**********"
click at [753, 501] on div "Select all that apply" at bounding box center [740, 511] width 273 height 21
click at [629, 594] on div "B4" at bounding box center [743, 588] width 289 height 22
click at [677, 500] on div "B4" at bounding box center [732, 510] width 257 height 22
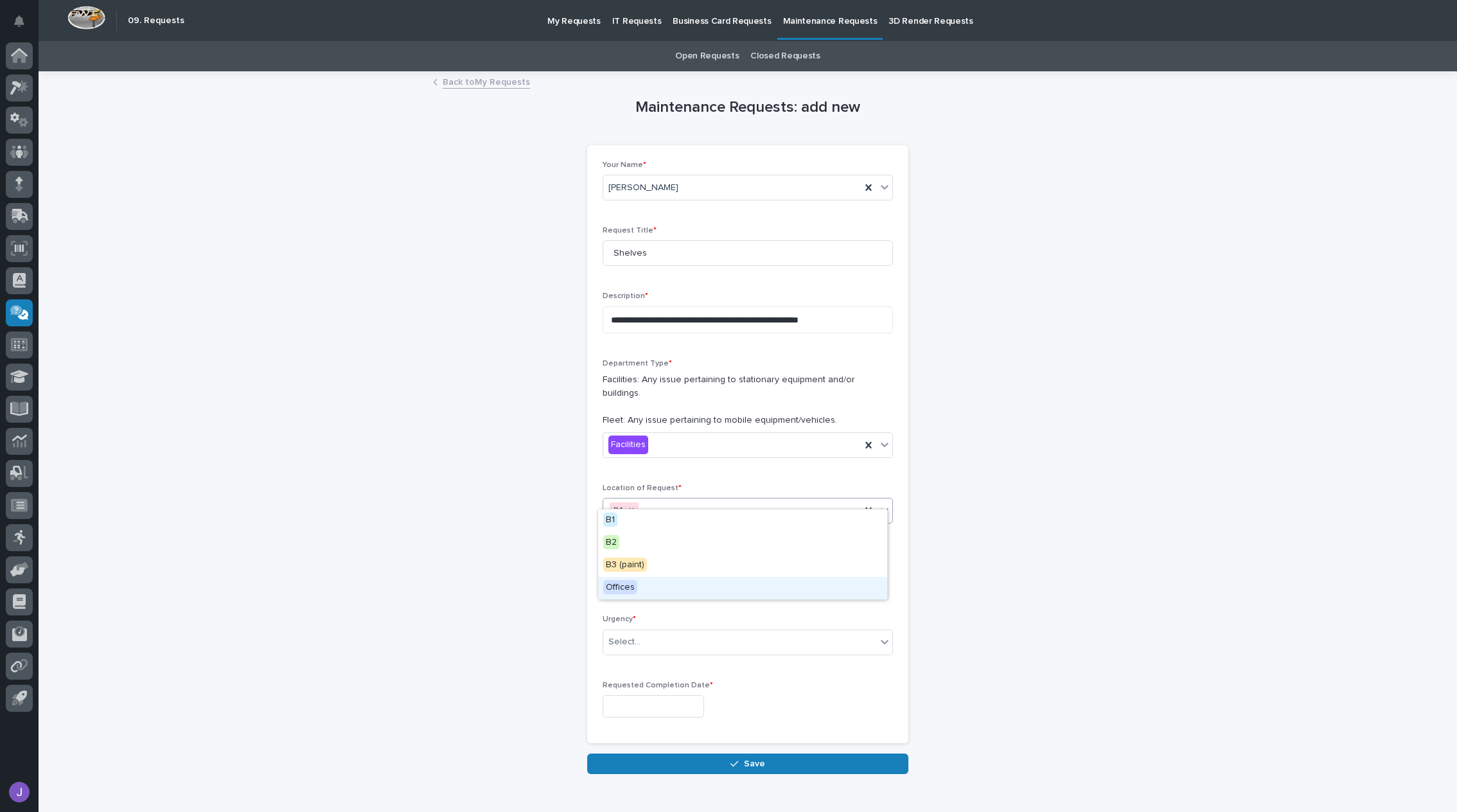
click at [663, 584] on div "Offices" at bounding box center [743, 588] width 289 height 22
click at [638, 567] on span "Add" at bounding box center [640, 573] width 16 height 12
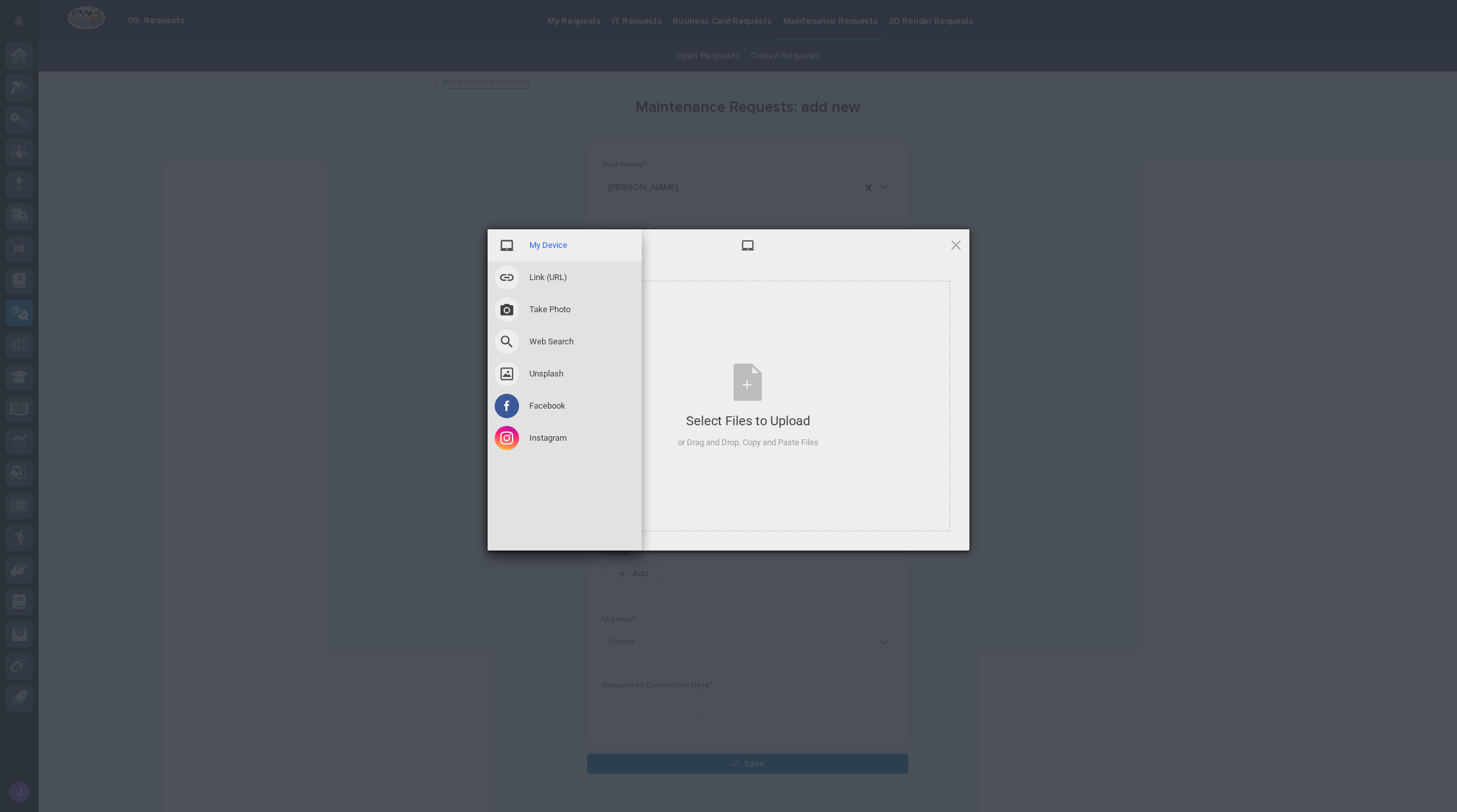
click at [536, 241] on span "My Device" at bounding box center [548, 246] width 38 height 12
click at [512, 244] on span at bounding box center [507, 245] width 24 height 24
click at [552, 244] on span "My Device" at bounding box center [548, 246] width 38 height 12
click at [509, 246] on span at bounding box center [507, 245] width 24 height 24
click at [537, 243] on span "My Device" at bounding box center [548, 246] width 38 height 12
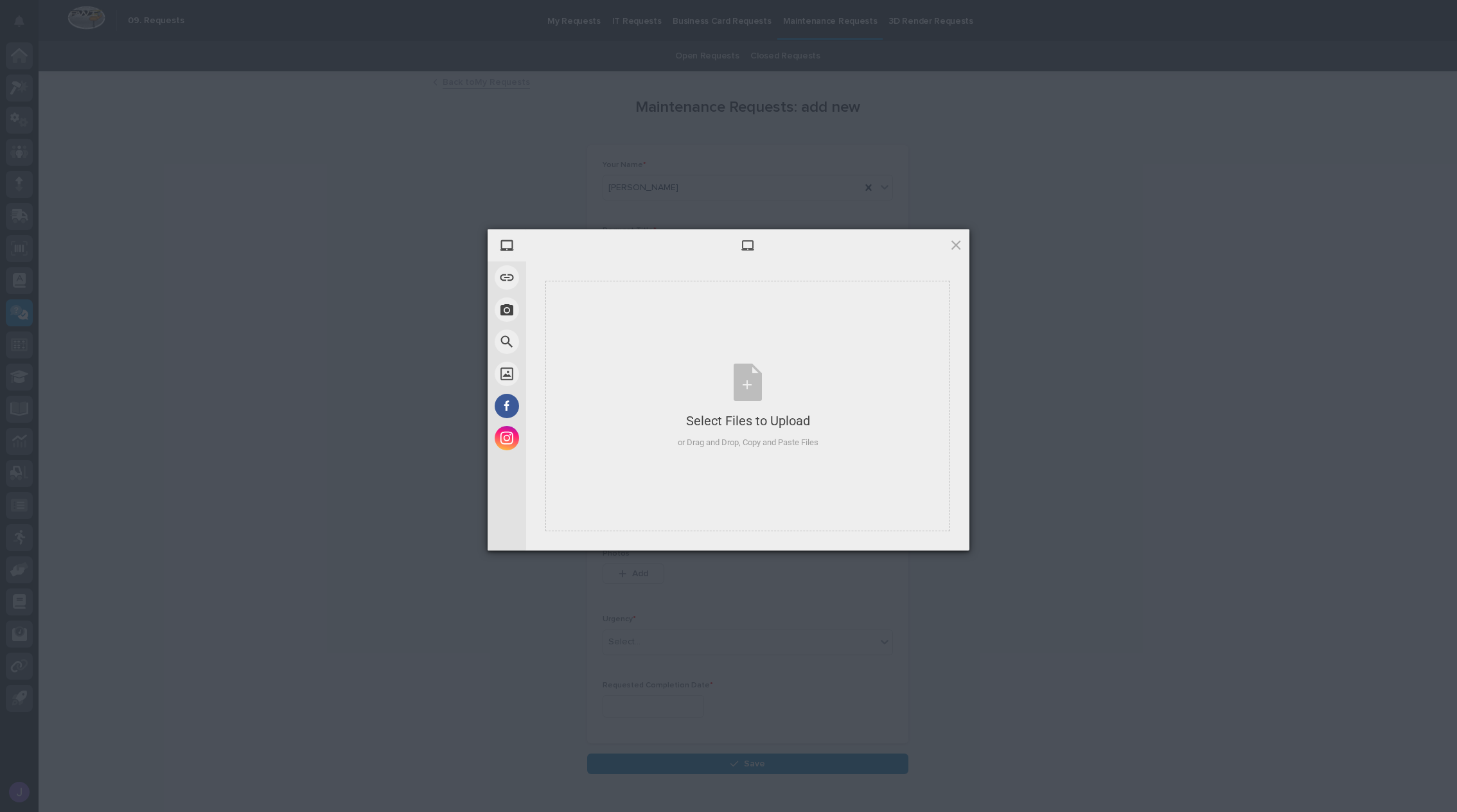
click at [1186, 455] on div "My Device Link (URL) Take Photo Web Search Unsplash Facebook Instagram Select F…" at bounding box center [728, 406] width 1457 height 812
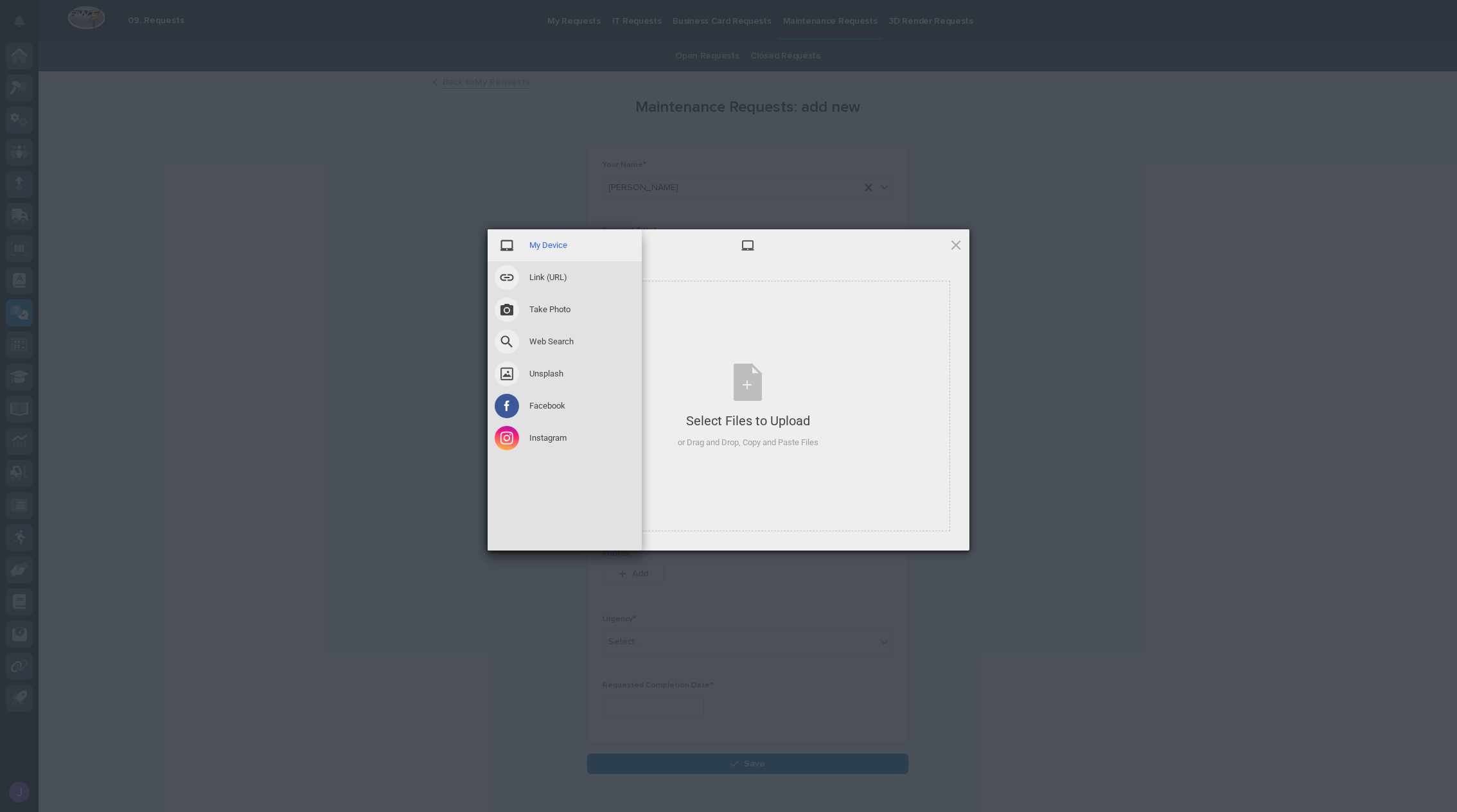
click at [539, 245] on span "My Device" at bounding box center [548, 246] width 38 height 12
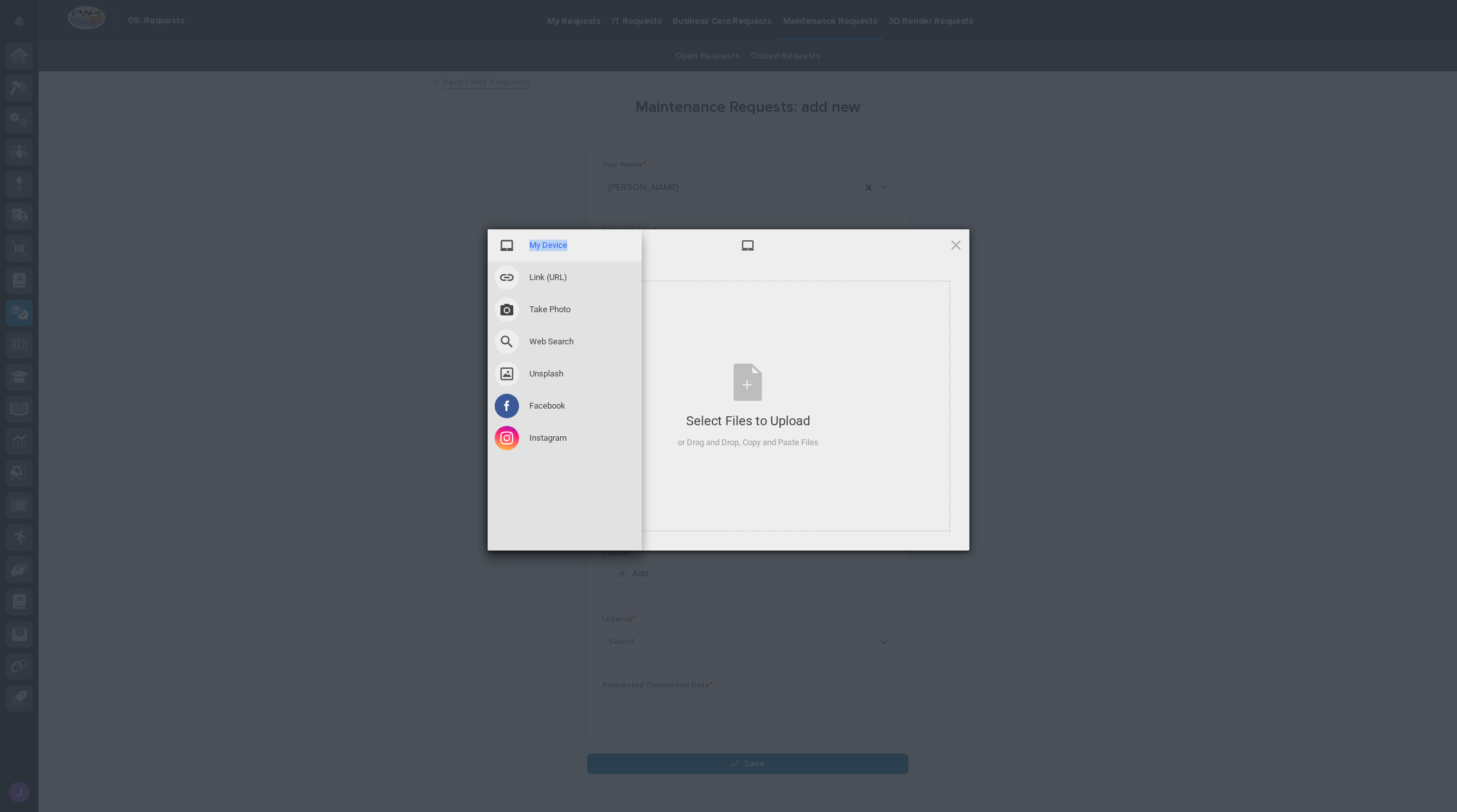
click at [539, 245] on span "My Device" at bounding box center [548, 246] width 38 height 12
click at [518, 307] on span at bounding box center [507, 309] width 24 height 24
click at [533, 243] on span "My Device" at bounding box center [548, 246] width 38 height 12
click at [509, 247] on span at bounding box center [507, 245] width 24 height 24
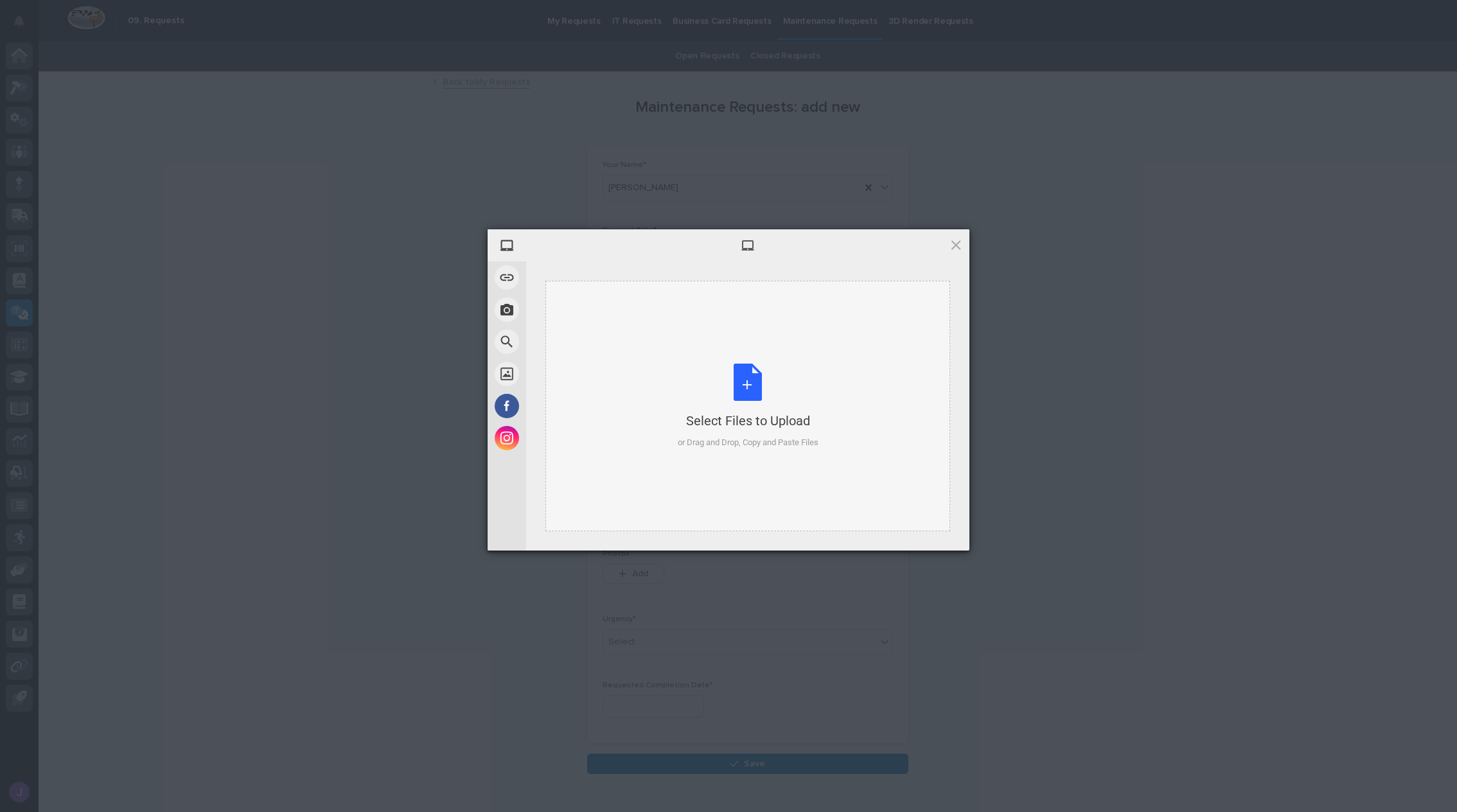
click at [755, 384] on div "Select Files to Upload or Drag and Drop, Copy and Paste Files" at bounding box center [748, 406] width 141 height 85
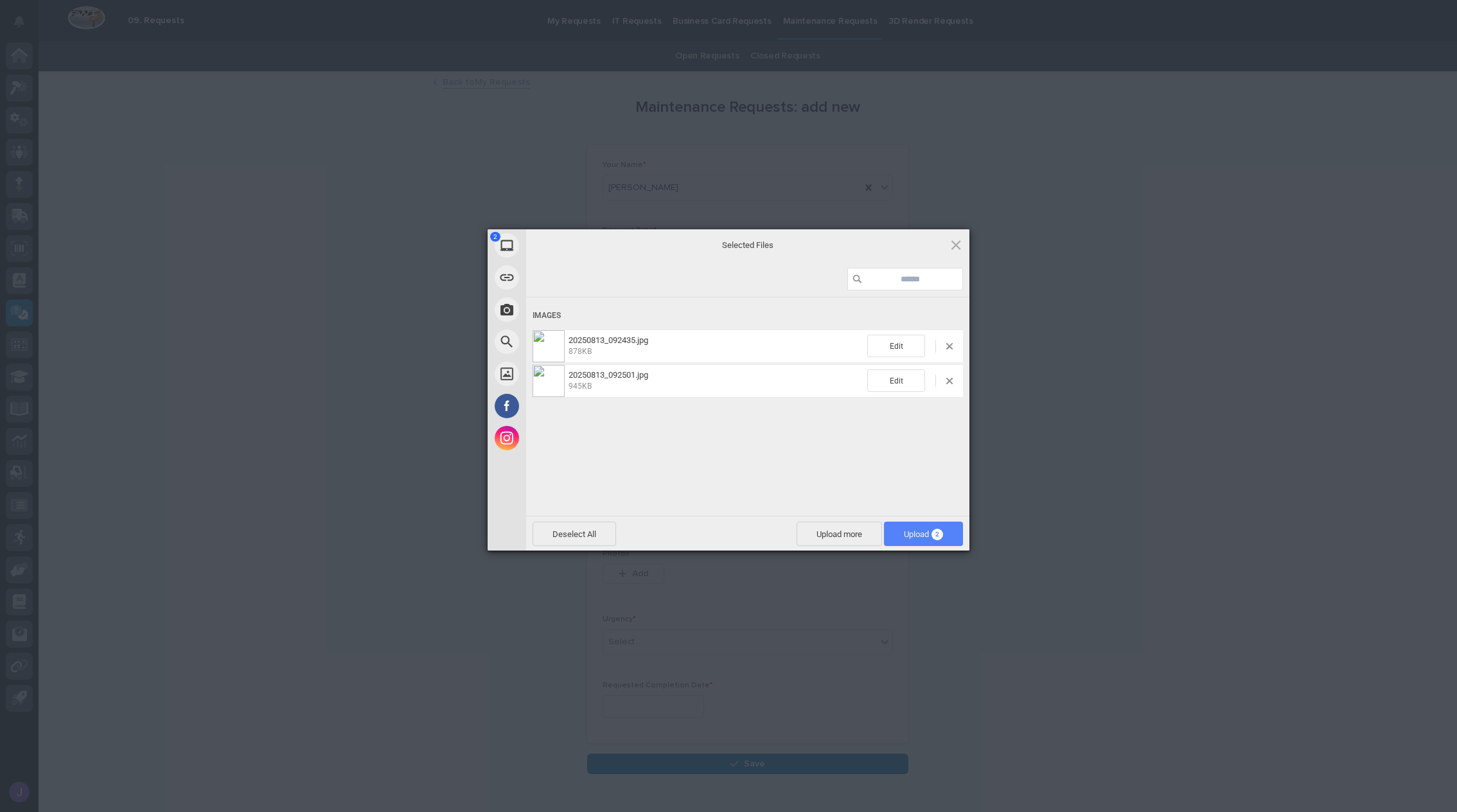
click at [904, 534] on span "Upload 2" at bounding box center [923, 535] width 40 height 10
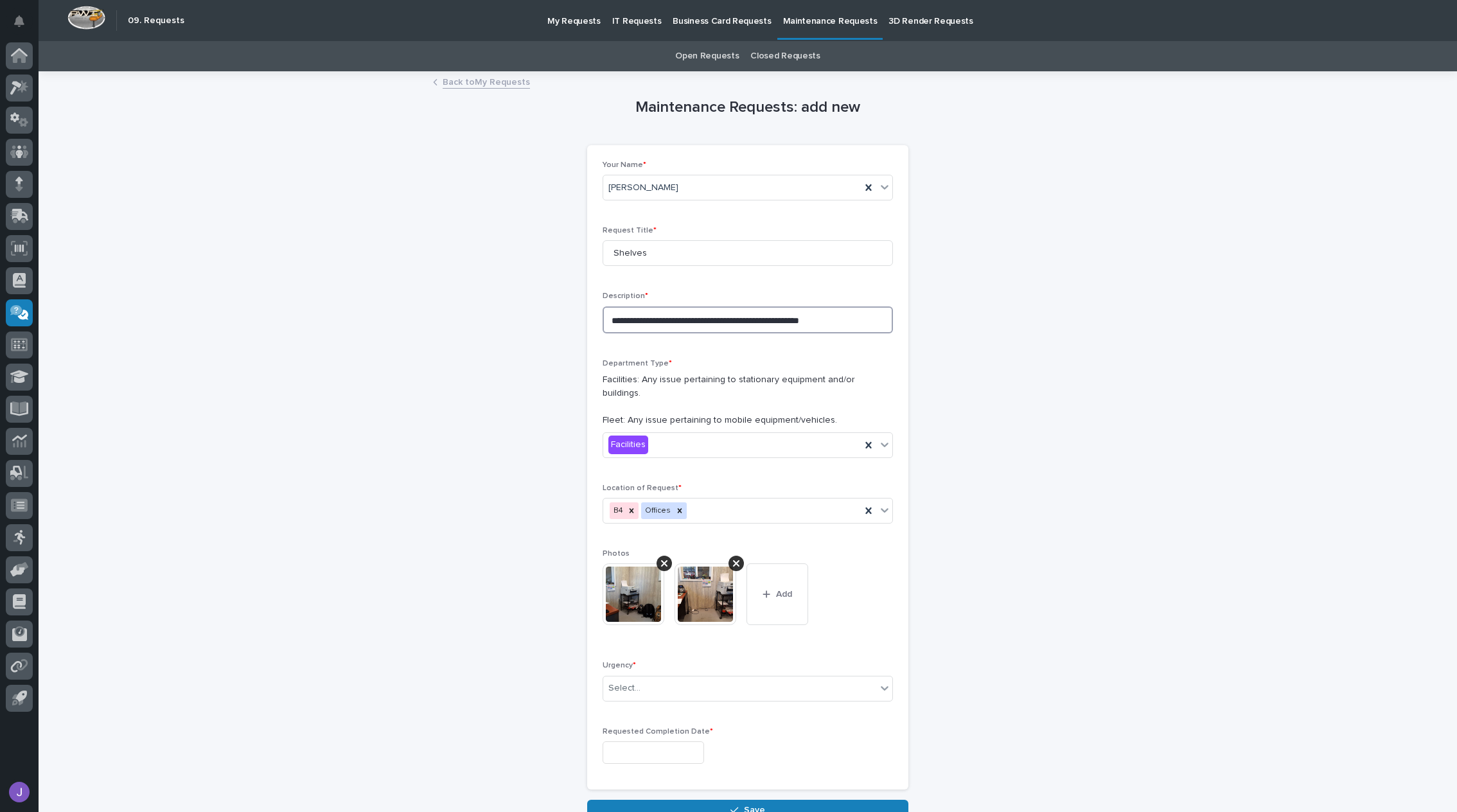
click at [851, 323] on textarea "**********" at bounding box center [747, 320] width 290 height 27
click at [740, 256] on input "Shelves" at bounding box center [747, 253] width 290 height 26
type input "Shelves/hooks"
click at [843, 317] on textarea "**********" at bounding box center [747, 320] width 290 height 27
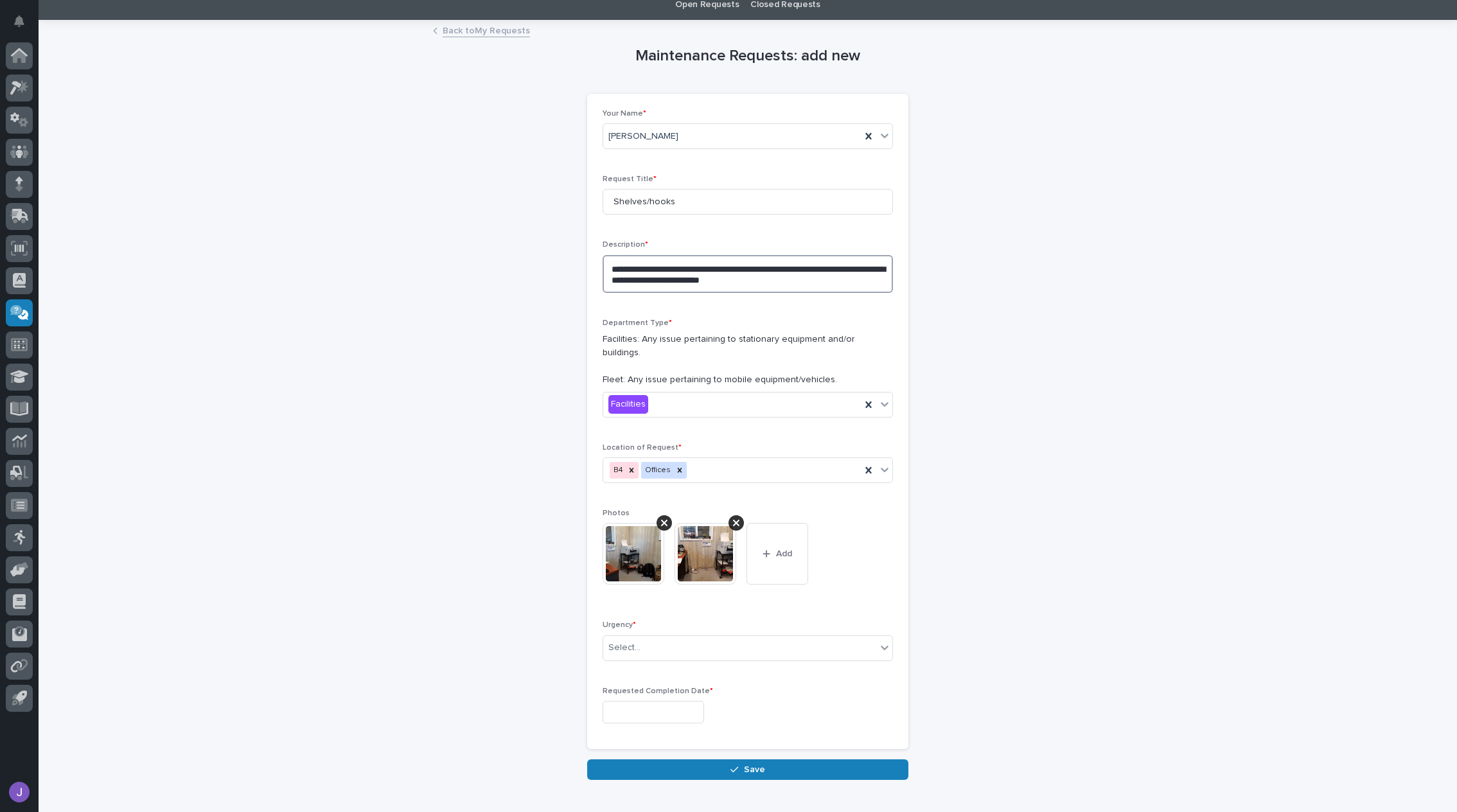
scroll to position [104, 0]
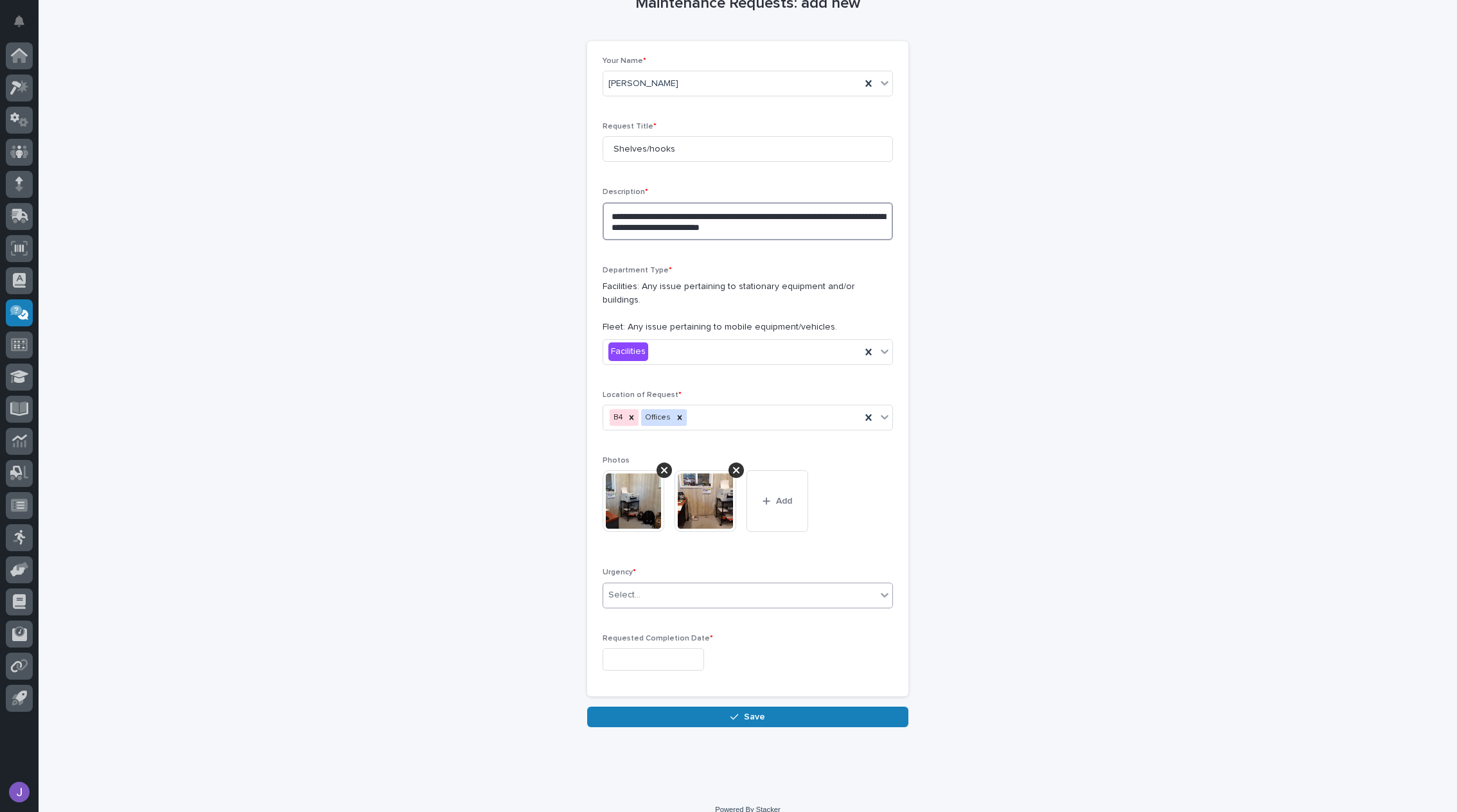
type textarea "**********"
click at [731, 591] on div "Select..." at bounding box center [740, 595] width 273 height 21
drag, startPoint x: 725, startPoint y: 610, endPoint x: 701, endPoint y: 650, distance: 46.6
click at [701, 650] on div "Normal" at bounding box center [743, 649] width 289 height 22
click at [701, 650] on input "text" at bounding box center [653, 658] width 102 height 22
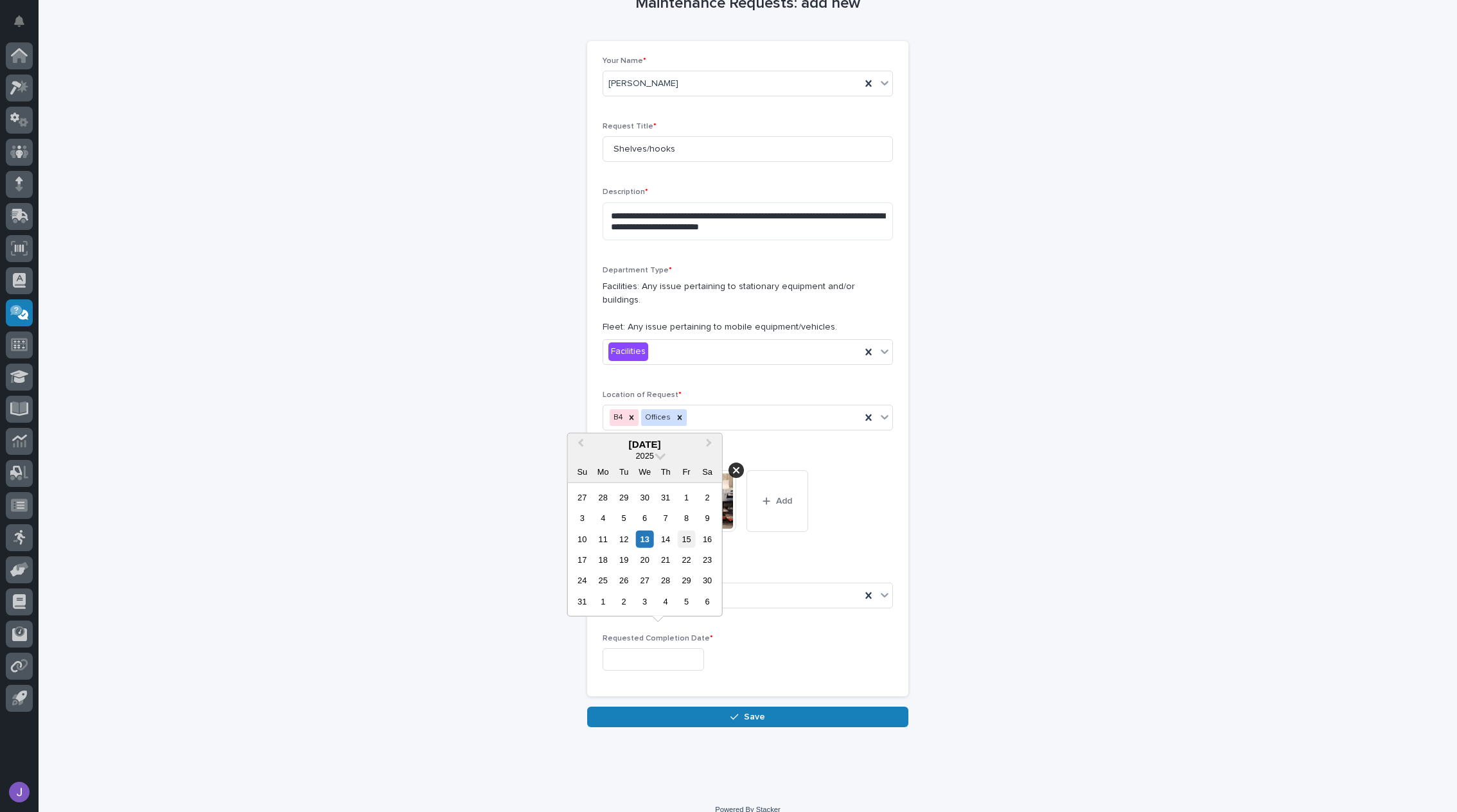
click at [681, 540] on div "15" at bounding box center [686, 538] width 17 height 17
click at [692, 648] on input "**********" at bounding box center [653, 658] width 102 height 22
click at [685, 565] on div "22" at bounding box center [686, 560] width 17 height 17
type input "**********"
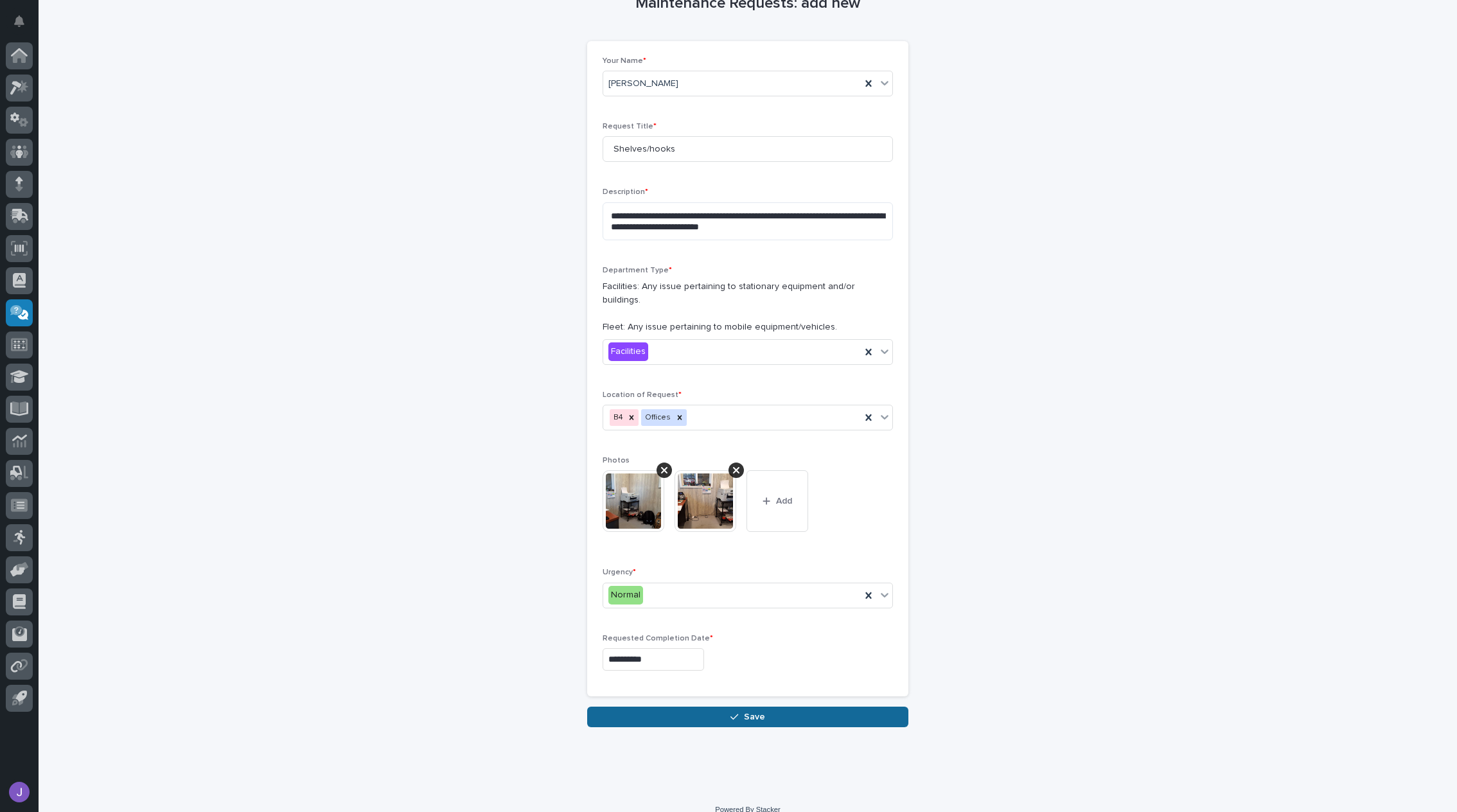
click at [747, 711] on span "Save" at bounding box center [754, 717] width 21 height 12
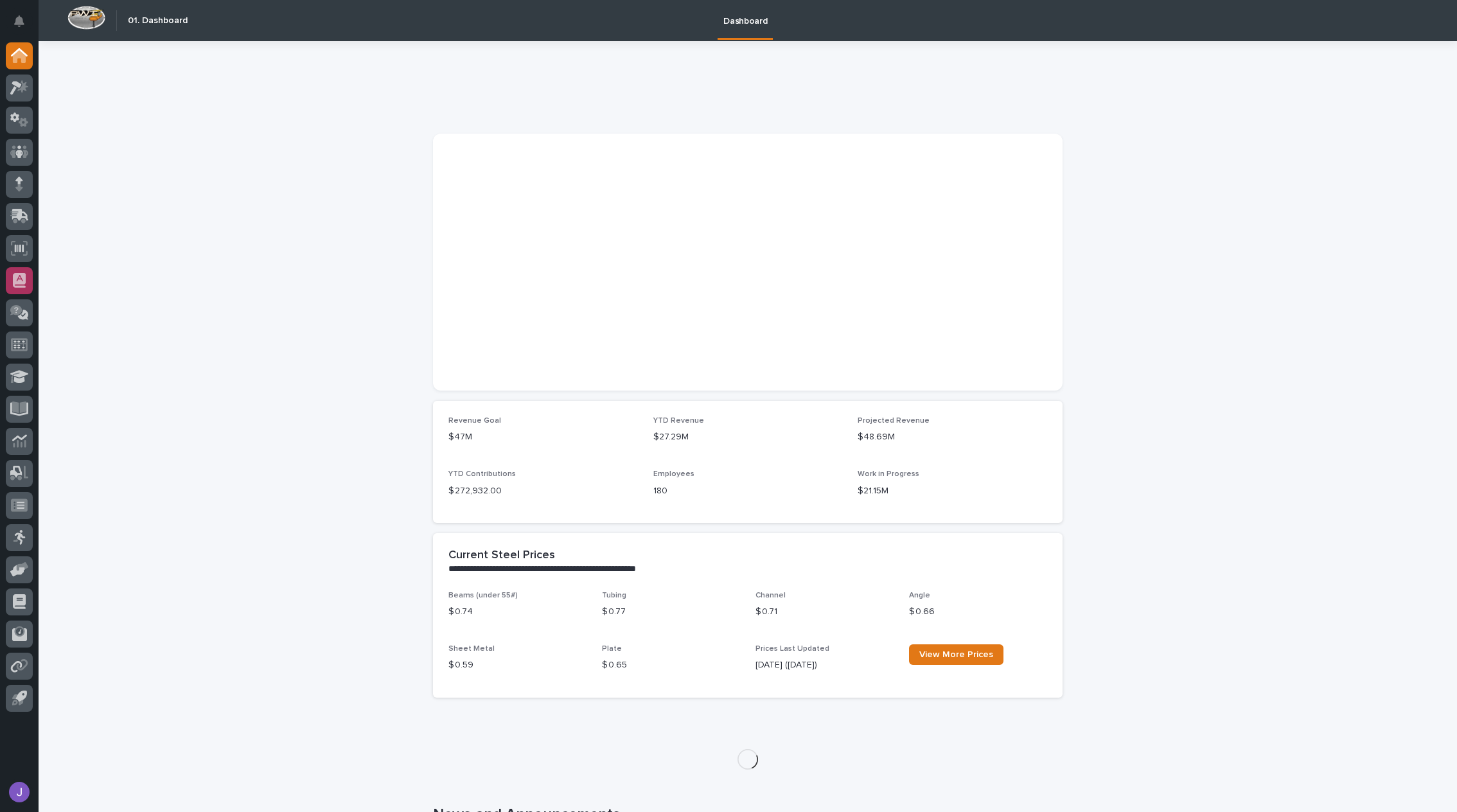
click at [28, 282] on div at bounding box center [19, 280] width 27 height 27
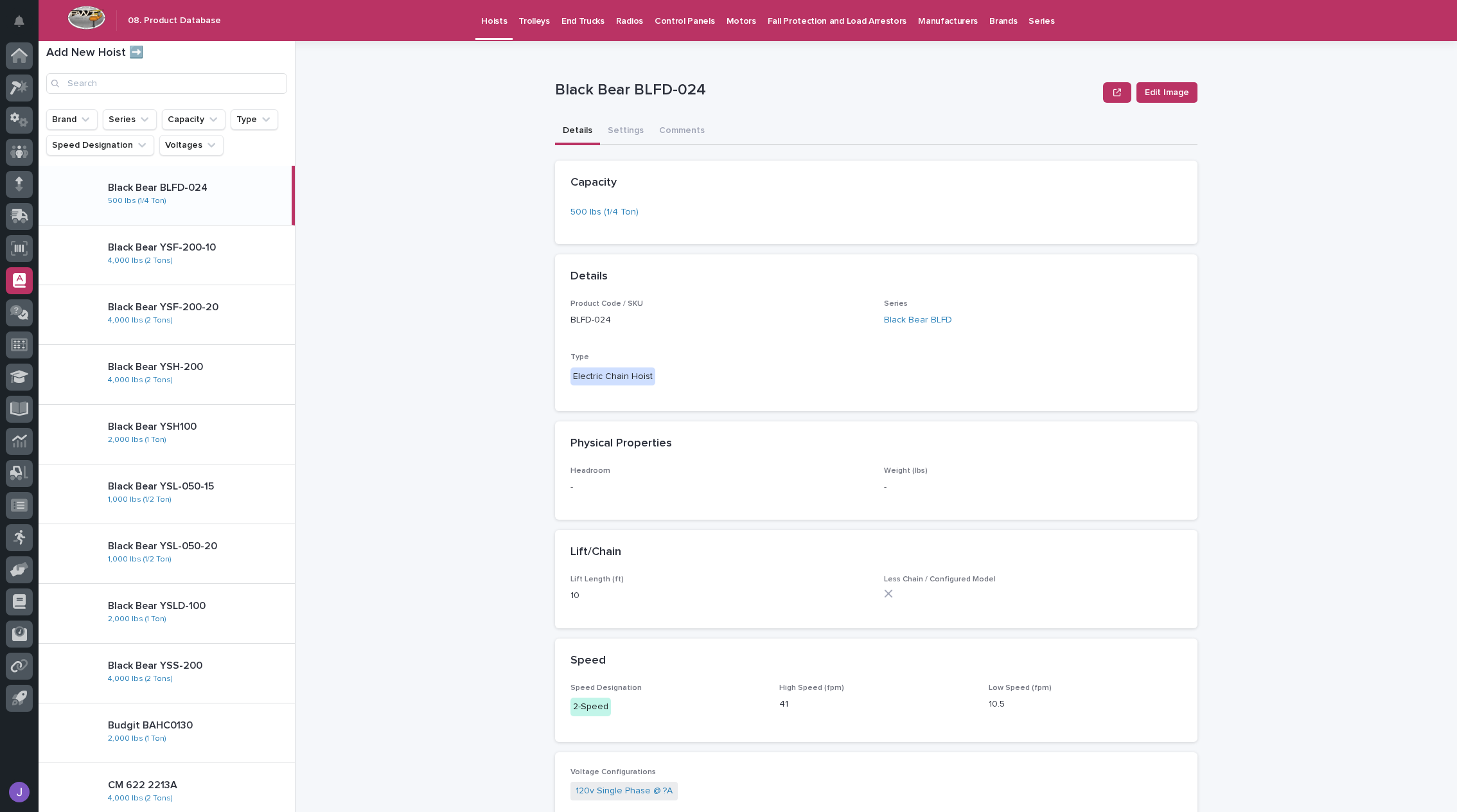
click at [534, 24] on p "Trolleys" at bounding box center [534, 14] width 32 height 27
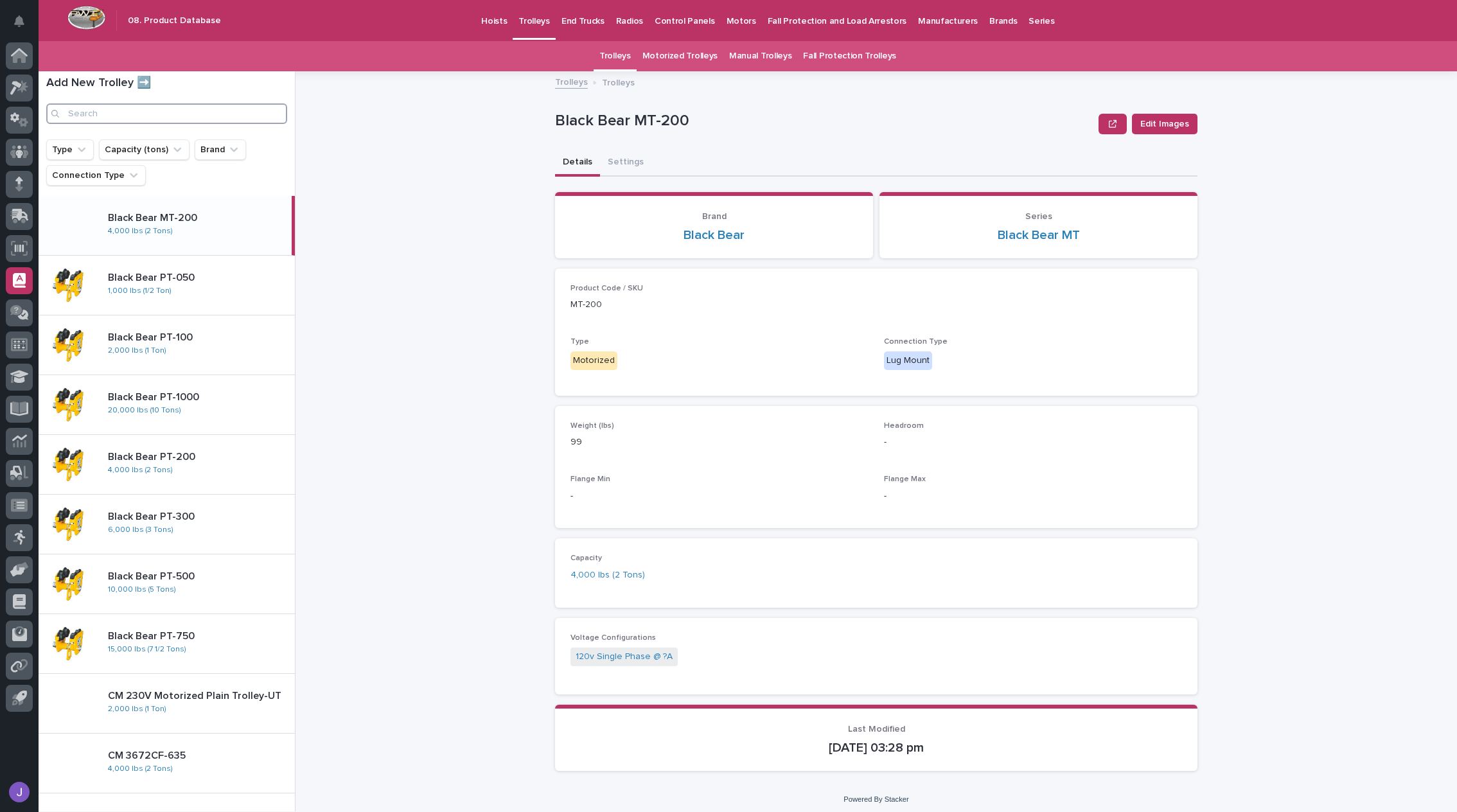
click at [131, 114] on input "Search" at bounding box center [166, 113] width 241 height 20
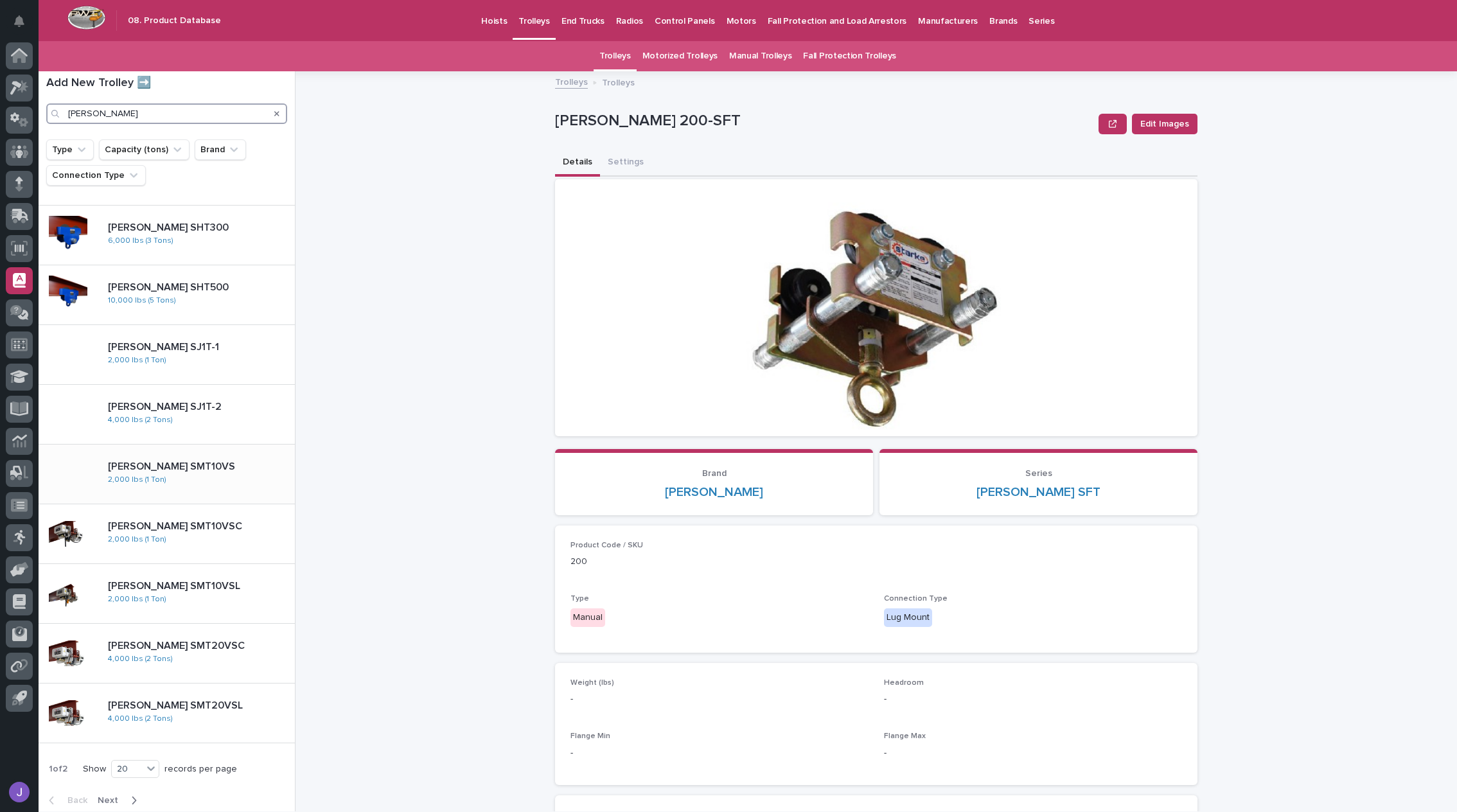
scroll to position [649, 0]
click at [126, 794] on div "button" at bounding box center [131, 799] width 11 height 12
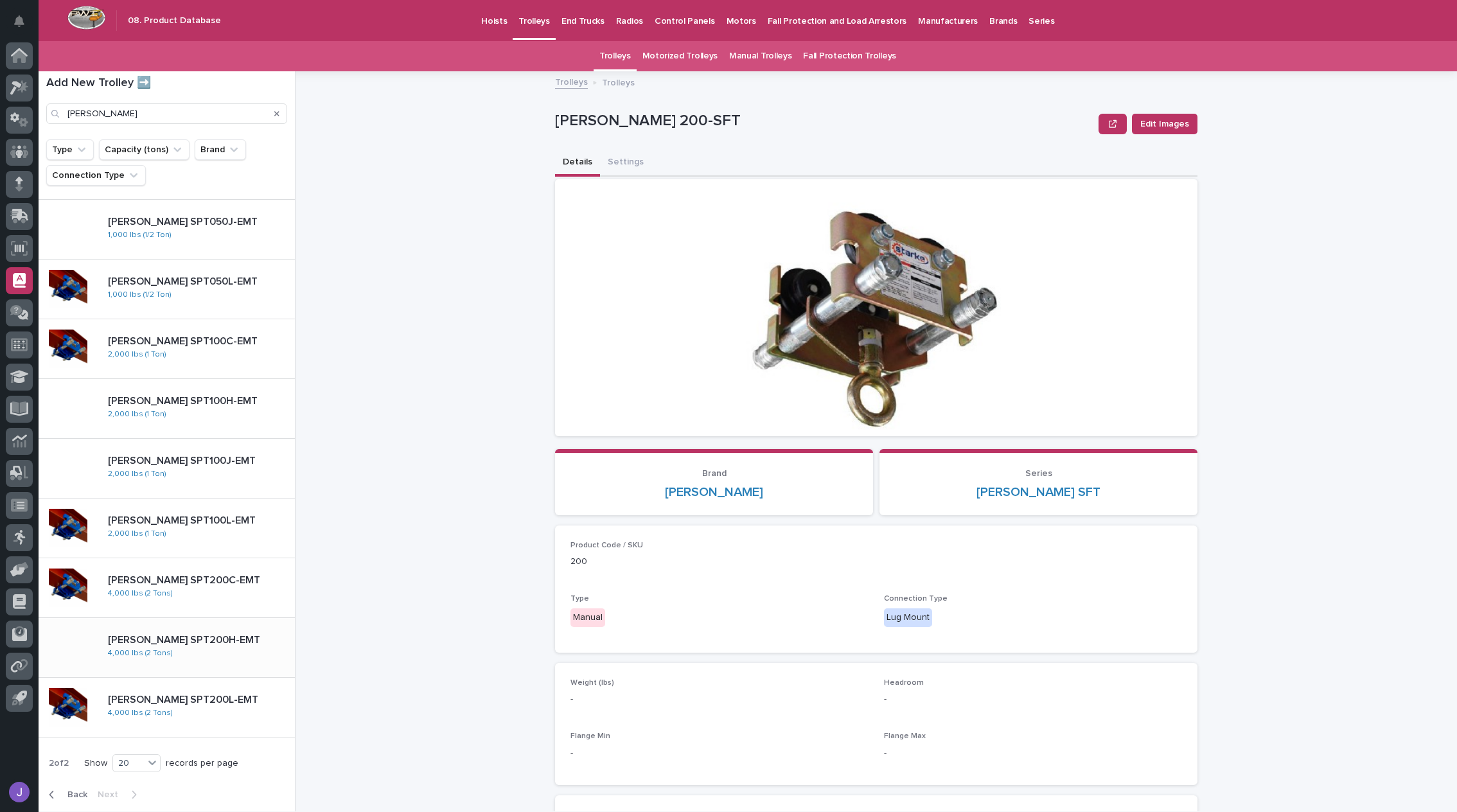
scroll to position [590, 0]
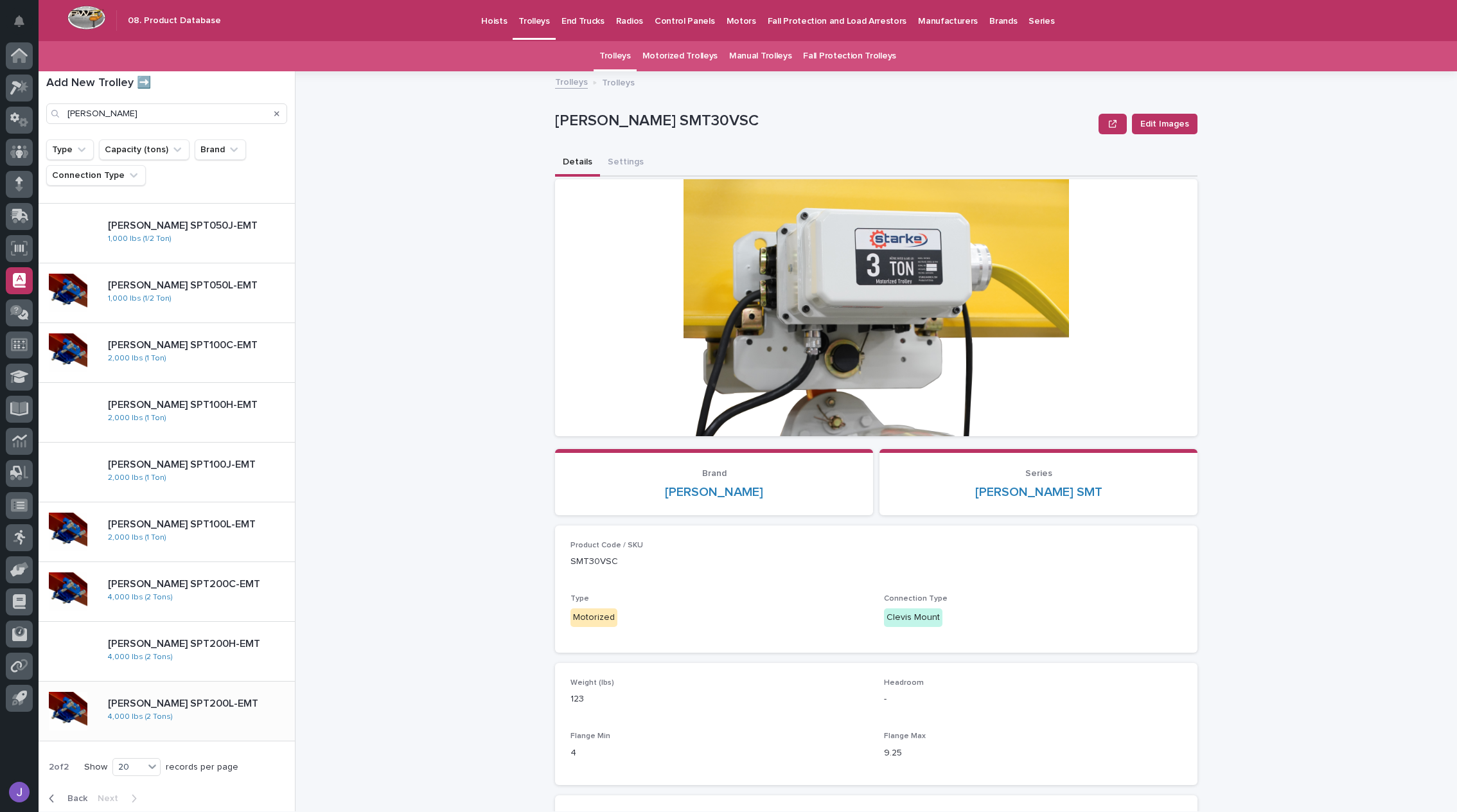
click at [138, 708] on div "[PERSON_NAME] SPT200L-EMT [PERSON_NAME] SPT200L-EMT 4,000 lbs (2 Tons)" at bounding box center [196, 710] width 197 height 38
type input "[PERSON_NAME]"
